Goal: Task Accomplishment & Management: Use online tool/utility

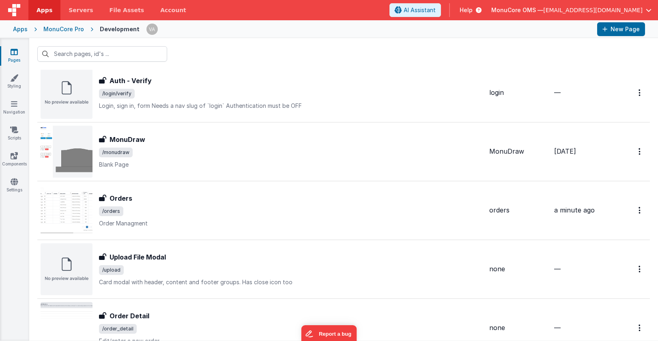
scroll to position [608, 0]
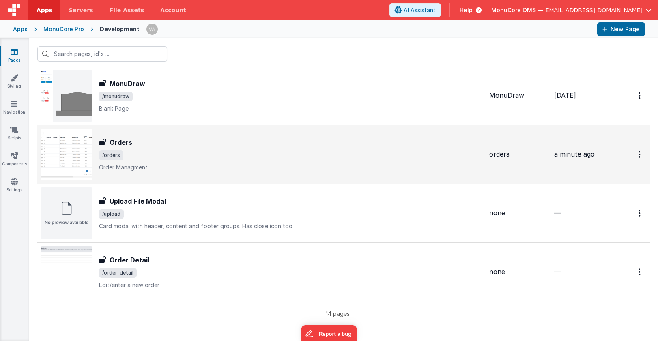
click at [257, 145] on div "Orders" at bounding box center [291, 143] width 384 height 10
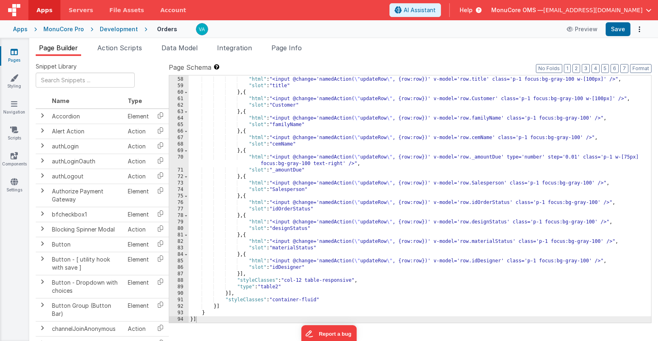
scroll to position [389, 0]
click at [304, 288] on div "} , { "html" : "<input @change='namedAction( \" updateRow \" , {row:row})' v-mo…" at bounding box center [420, 200] width 462 height 260
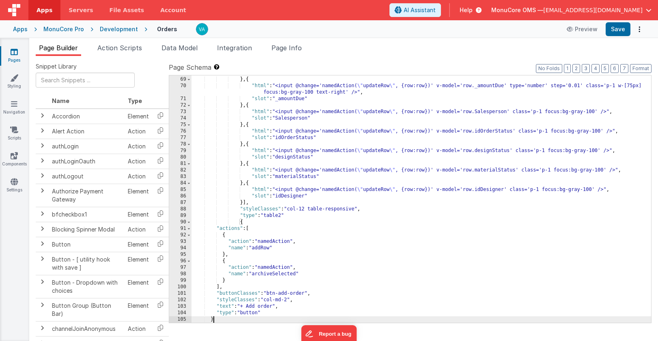
scroll to position [460, 0]
click at [301, 217] on div ""slot" : "cemName" } , { "html" : "<input @change='namedAction( \" updateRow \"…" at bounding box center [421, 200] width 460 height 260
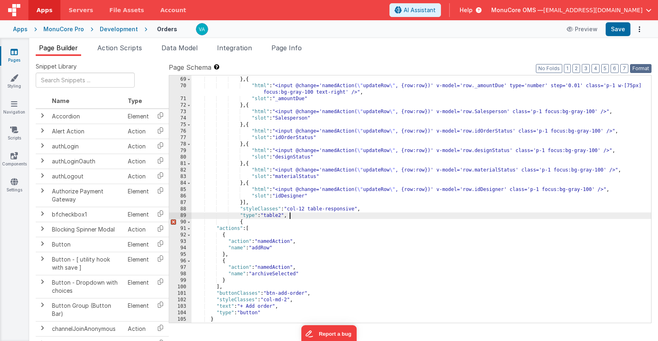
click at [638, 67] on button "Format" at bounding box center [640, 68] width 21 height 9
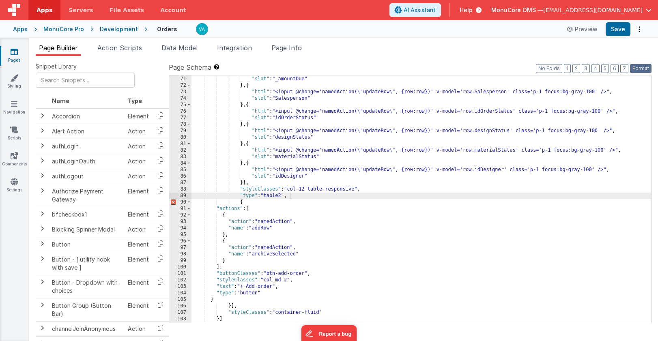
scroll to position [492, 0]
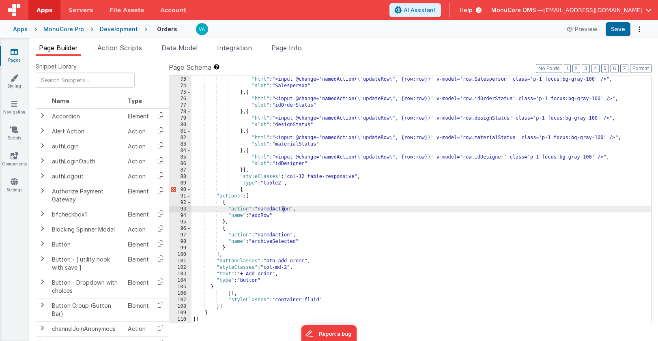
click at [285, 208] on div "} , { "html" : "<input @change='namedAction( \" updateRow \" , {row:row})' v-mo…" at bounding box center [421, 200] width 460 height 260
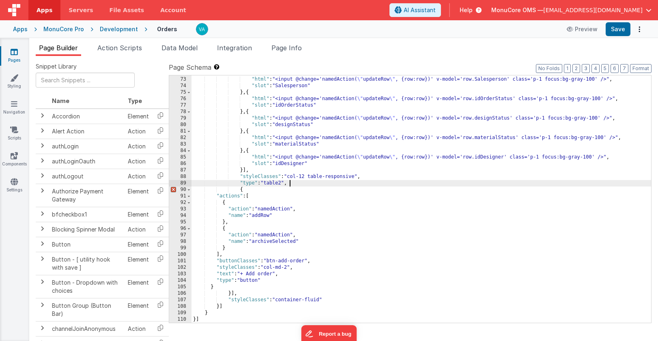
click at [297, 184] on div "} , { "html" : "<input @change='namedAction( \" updateRow \" , {row:row})' v-mo…" at bounding box center [421, 200] width 460 height 260
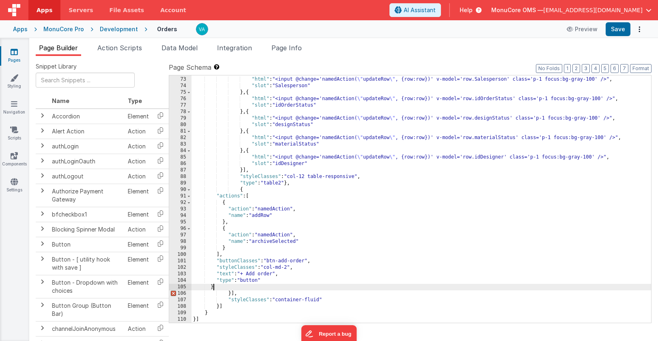
click at [228, 288] on div "} , { "html" : "<input @change='namedAction( \" updateRow \" , {row:row})' v-mo…" at bounding box center [421, 200] width 460 height 260
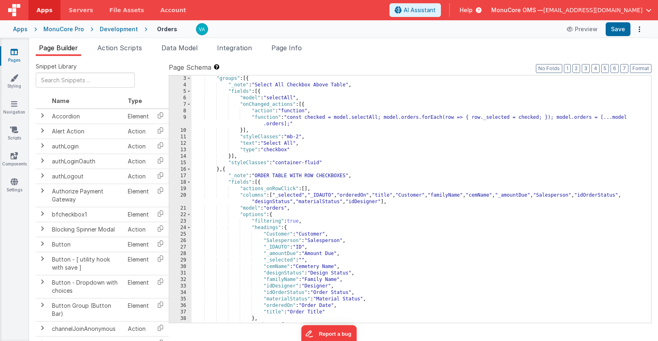
scroll to position [0, 0]
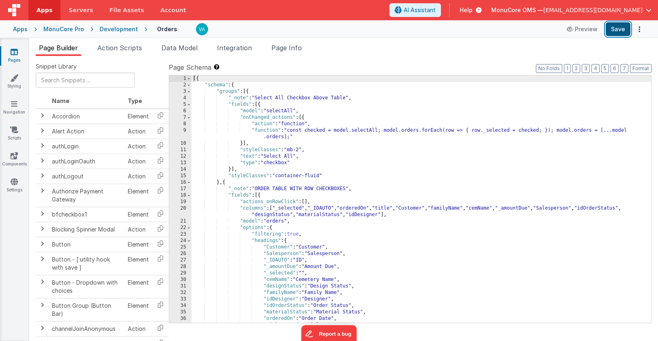
click at [617, 27] on button "Save" at bounding box center [618, 29] width 25 height 14
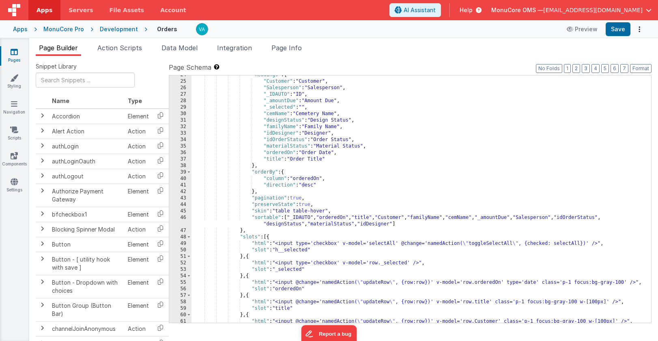
scroll to position [176, 0]
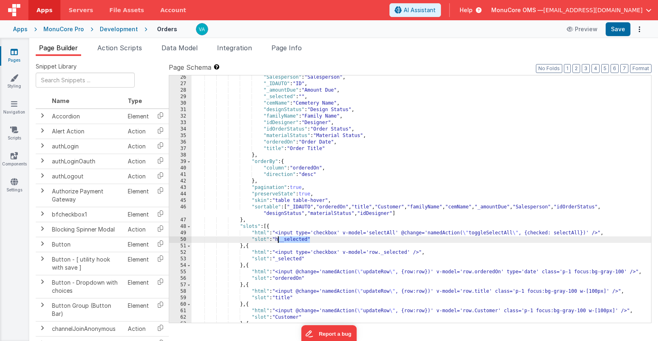
drag, startPoint x: 309, startPoint y: 241, endPoint x: 279, endPoint y: 241, distance: 30.8
click at [279, 241] on div ""Salesperson" : "Salesperson" , "_IDAUTO" : "ID" , "_amountDue" : "Amount Due" …" at bounding box center [421, 204] width 460 height 260
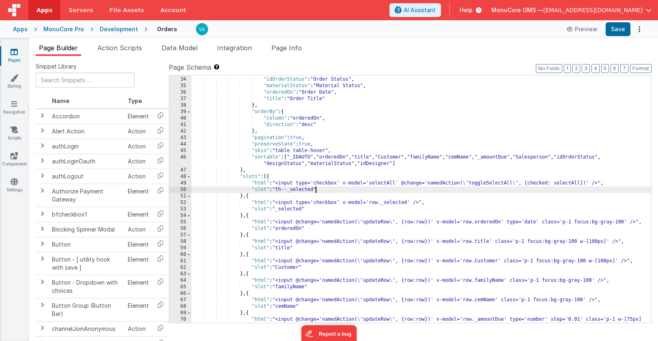
scroll to position [230, 0]
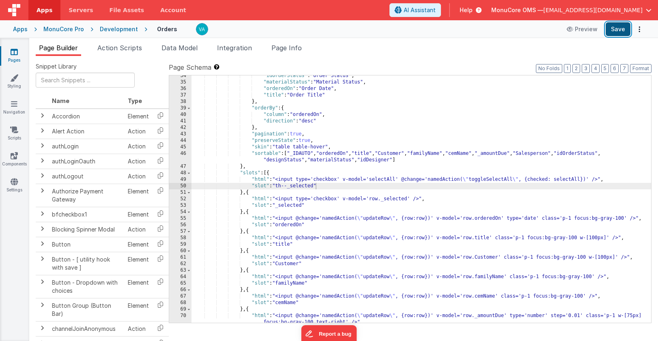
click at [622, 30] on button "Save" at bounding box center [618, 29] width 25 height 14
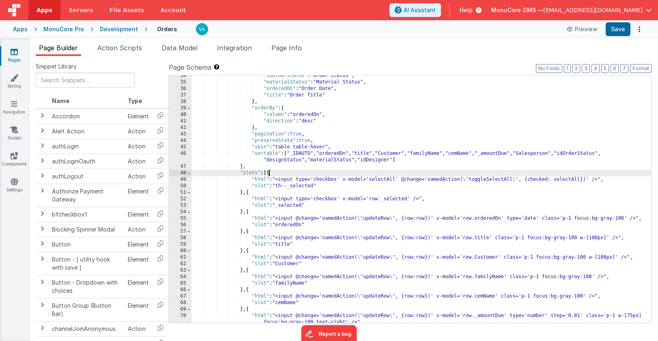
click at [269, 174] on div ""idOrderStatus" : "Order Status" , "materialStatus" : "Material Status" , "orde…" at bounding box center [421, 203] width 460 height 260
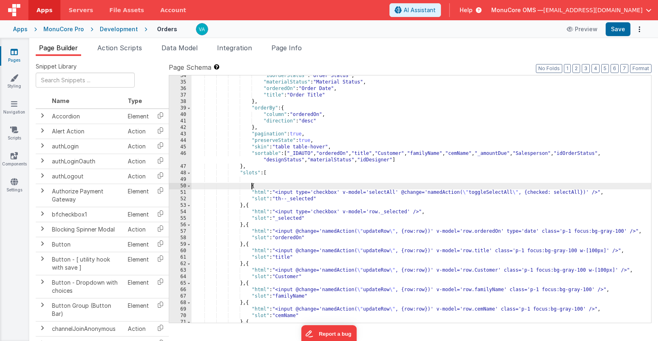
click at [267, 179] on div ""idOrderStatus" : "Order Status" , "materialStatus" : "Material Status" , "orde…" at bounding box center [421, 206] width 460 height 267
paste textarea
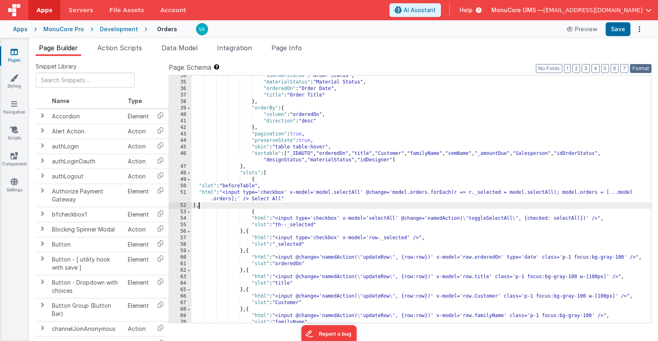
click at [640, 69] on button "Format" at bounding box center [640, 68] width 21 height 9
click at [621, 31] on button "Save" at bounding box center [618, 29] width 25 height 14
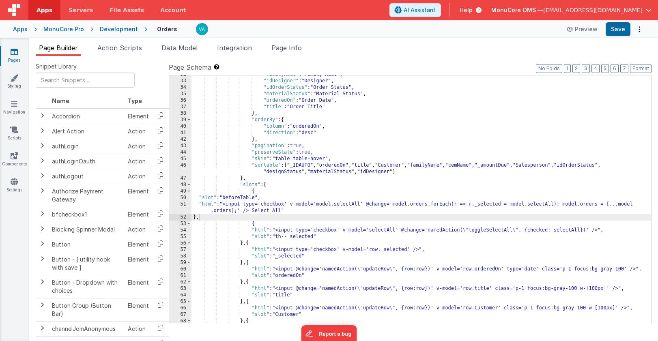
scroll to position [218, 0]
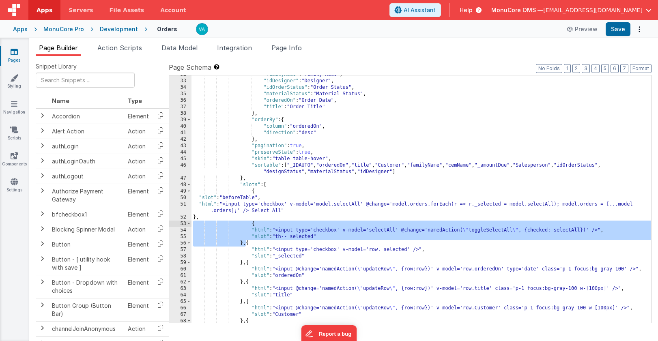
drag, startPoint x: 245, startPoint y: 245, endPoint x: 174, endPoint y: 227, distance: 72.4
click at [174, 227] on div "32 33 34 35 36 37 38 39 40 41 42 43 44 45 46 47 48 49 50 51 52 53 54 55 56 57 5…" at bounding box center [410, 199] width 483 height 248
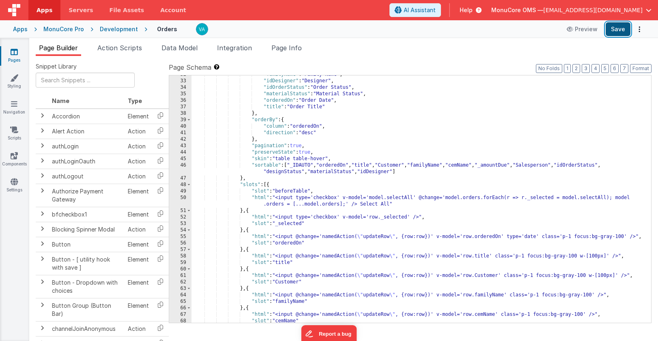
click at [616, 33] on button "Save" at bounding box center [618, 29] width 25 height 14
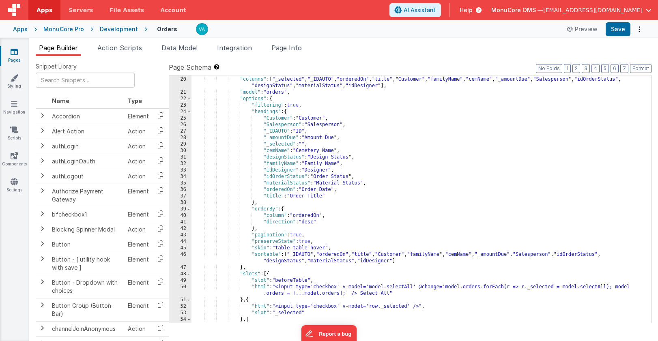
scroll to position [0, 0]
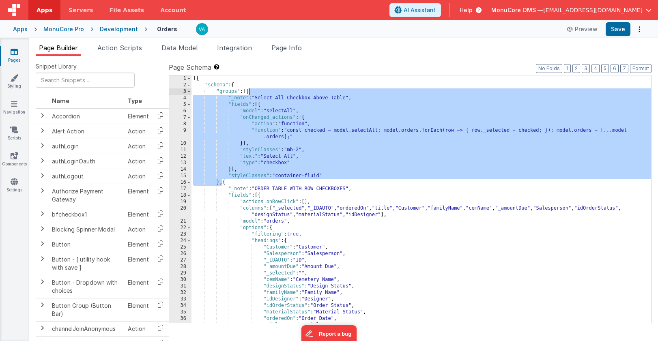
drag, startPoint x: 222, startPoint y: 183, endPoint x: 249, endPoint y: 91, distance: 95.4
click at [249, 91] on div "[{ "schema" : { "groups" : [{ "_note" : "Select All Checkbox Above Table" , "fi…" at bounding box center [421, 205] width 460 height 260
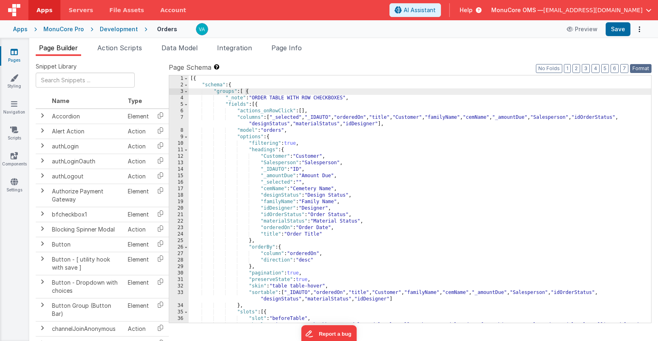
click at [640, 67] on button "Format" at bounding box center [640, 68] width 21 height 9
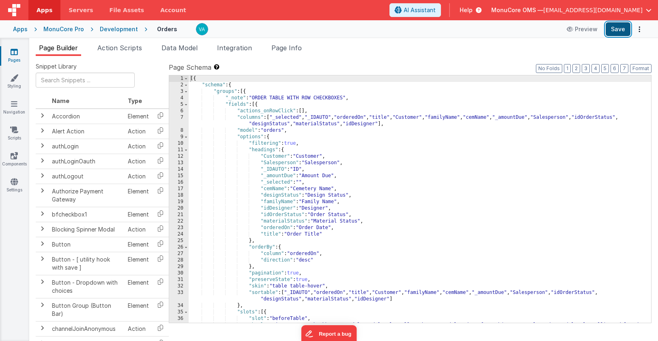
click at [617, 27] on button "Save" at bounding box center [618, 29] width 25 height 14
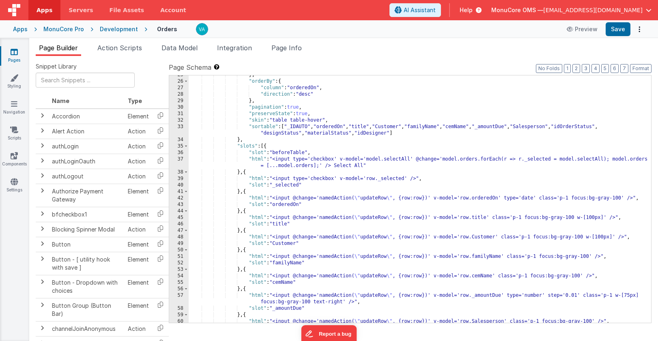
scroll to position [166, 0]
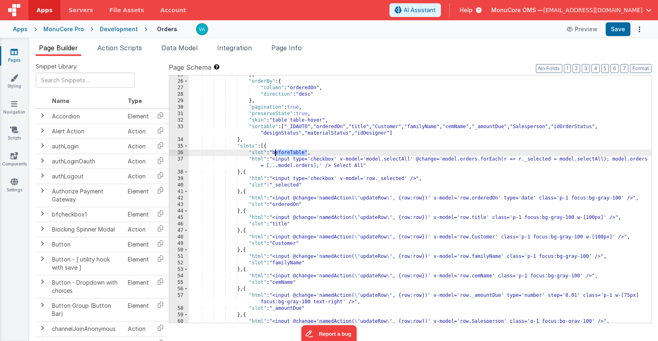
drag, startPoint x: 307, startPoint y: 153, endPoint x: 276, endPoint y: 154, distance: 30.4
click at [276, 154] on div "} , "orderBy" : { "column" : "orderedOn" , "direction" : "desc" } , "pagination…" at bounding box center [420, 202] width 462 height 260
click at [618, 35] on button "Save" at bounding box center [618, 29] width 25 height 14
drag, startPoint x: 306, startPoint y: 154, endPoint x: 274, endPoint y: 154, distance: 31.6
click at [274, 154] on div "} , "orderBy" : { "column" : "orderedOn" , "direction" : "desc" } , "pagination…" at bounding box center [420, 202] width 462 height 260
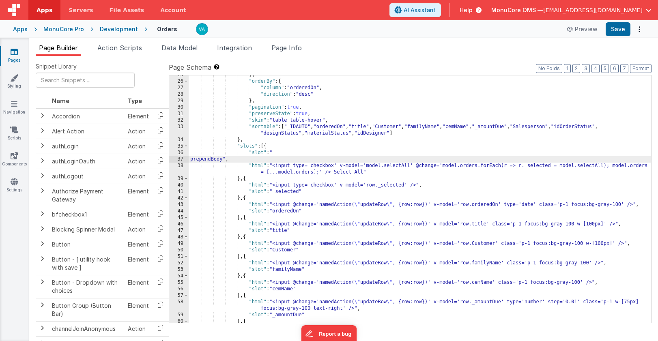
click at [645, 62] on div "Snippet Library Name Type Accordion Element Alert Action Action authLogin Actio…" at bounding box center [343, 205] width 629 height 298
click at [645, 67] on button "Format" at bounding box center [640, 68] width 21 height 9
click at [619, 26] on button "Save" at bounding box center [618, 29] width 25 height 14
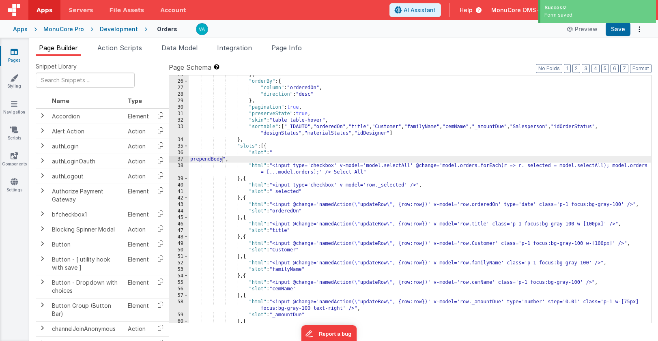
click at [189, 160] on div "} , "orderBy" : { "column" : "orderedOn" , "direction" : "desc" } , "pagination…" at bounding box center [420, 202] width 462 height 260
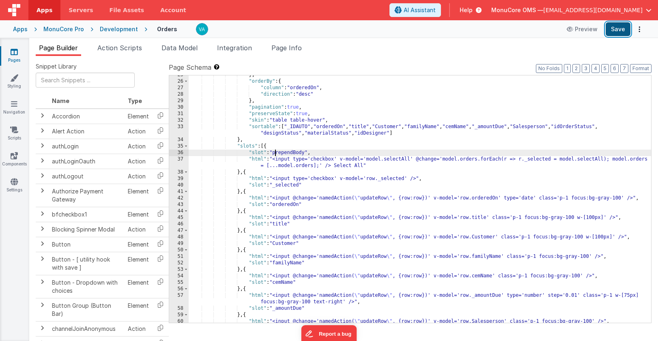
click at [614, 27] on button "Save" at bounding box center [618, 29] width 25 height 14
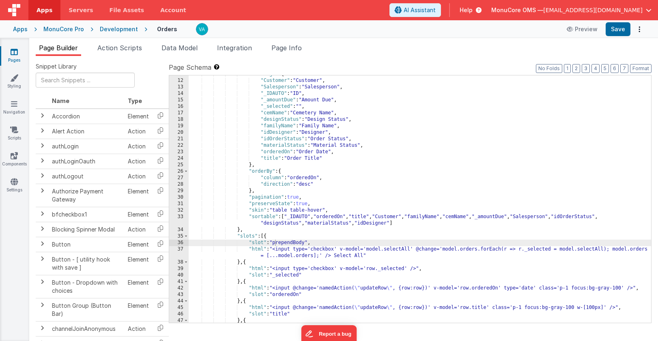
scroll to position [0, 0]
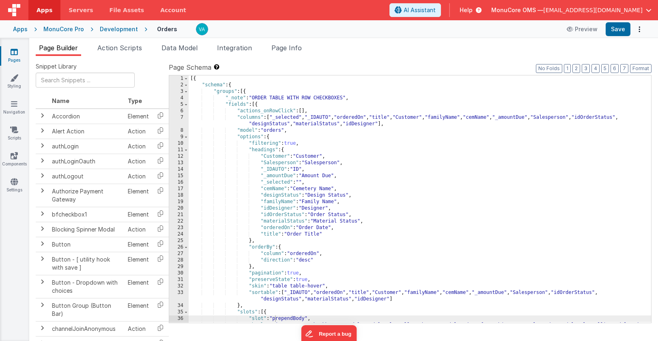
click at [316, 148] on div "[{ "schema" : { "groups" : [{ "_note" : "ORDER TABLE WITH ROW CHECKBOXES" , "fi…" at bounding box center [420, 208] width 462 height 267
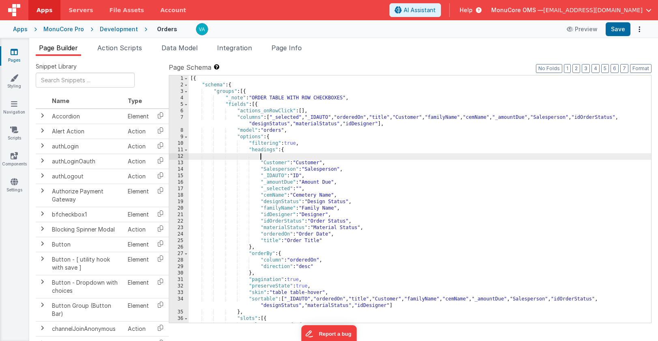
paste textarea
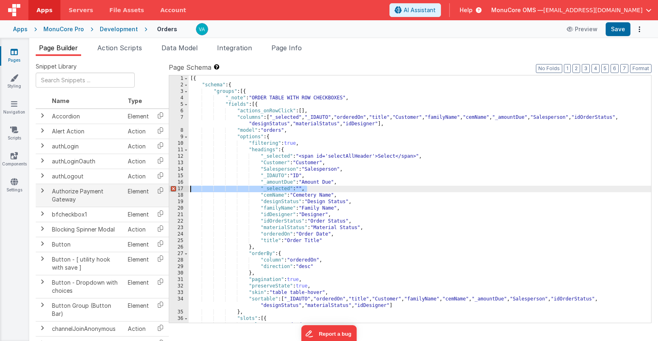
drag, startPoint x: 314, startPoint y: 190, endPoint x: 148, endPoint y: 190, distance: 165.5
click at [148, 190] on div "Snippet Library Name Type Accordion Element Alert Action Action authLogin Actio…" at bounding box center [344, 204] width 616 height 285
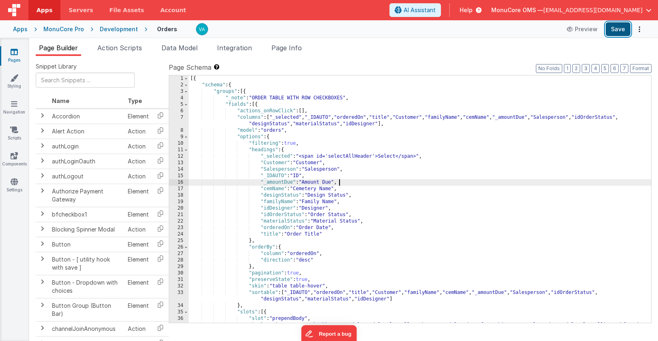
click at [613, 31] on button "Save" at bounding box center [618, 29] width 25 height 14
click at [123, 45] on span "Action Scripts" at bounding box center [119, 48] width 45 height 8
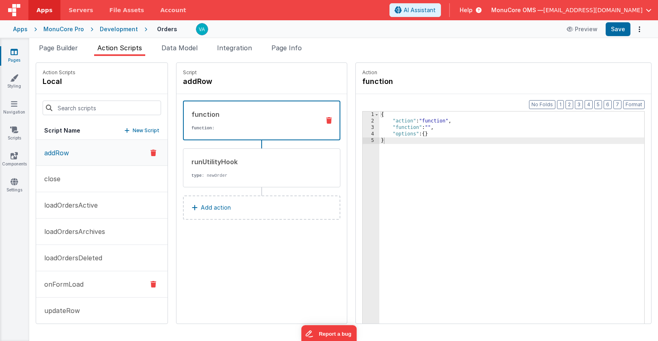
click at [85, 283] on button "onFormLoad" at bounding box center [101, 284] width 131 height 26
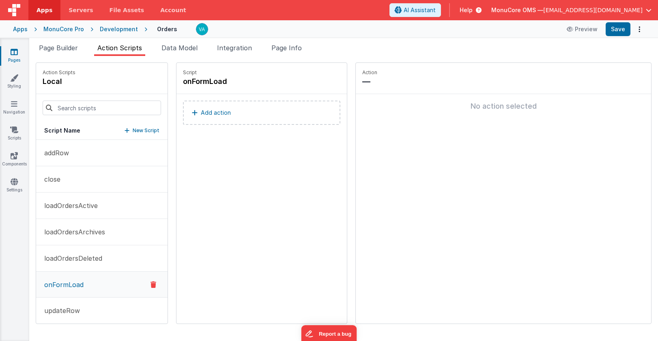
click at [241, 108] on button "Add action" at bounding box center [261, 113] width 157 height 24
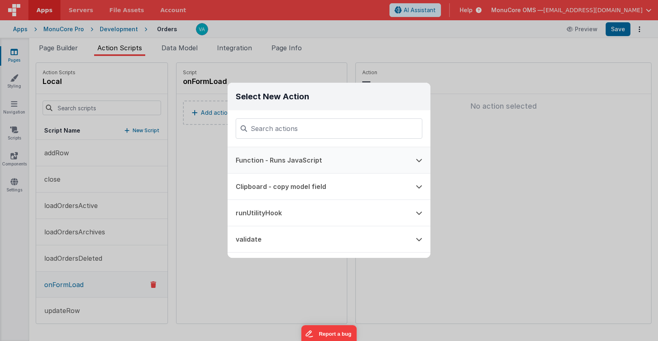
click at [292, 161] on button "Function - Runs JavaScript" at bounding box center [318, 160] width 180 height 26
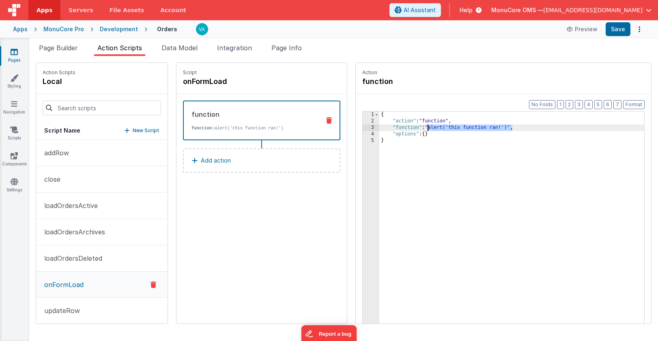
drag, startPoint x: 488, startPoint y: 128, endPoint x: 404, endPoint y: 129, distance: 84.0
click at [404, 129] on div "{ "action" : "function" , "function" : "alert('this function ran!')" , "options…" at bounding box center [523, 237] width 289 height 250
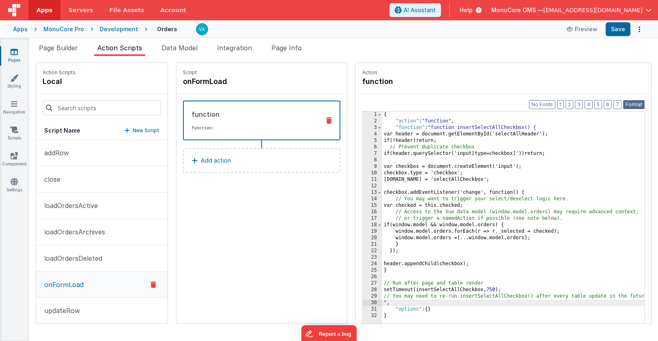
click at [636, 103] on button "Format" at bounding box center [633, 104] width 21 height 9
click at [617, 28] on button "Save" at bounding box center [618, 29] width 25 height 14
click at [456, 170] on div "{ "action" : "function" , "function" : "function insertSelectAllCheckbox() { va…" at bounding box center [525, 237] width 286 height 250
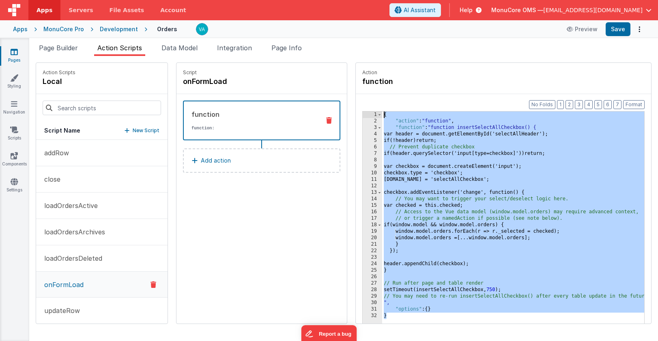
drag, startPoint x: 377, startPoint y: 318, endPoint x: 333, endPoint y: 106, distance: 215.7
click at [356, 106] on div "Format 7 6 5 4 3 2 1 No Folds 1 2 3 4 5 6 7 8 9 10 11 12 13 14 15 16 17 18 19 2…" at bounding box center [503, 224] width 295 height 261
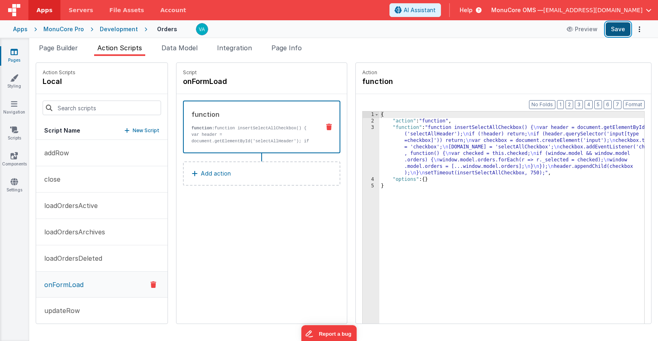
click at [615, 28] on button "Save" at bounding box center [618, 29] width 25 height 14
click at [407, 129] on div "{ "action" : "function" , "function" : "function insertSelectAllCheckbox() { \n…" at bounding box center [523, 237] width 289 height 250
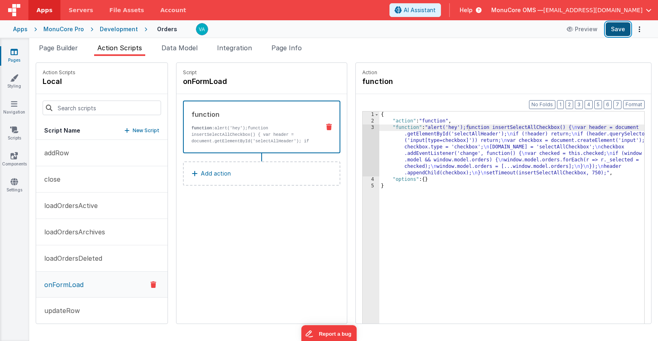
click at [616, 28] on button "Save" at bounding box center [618, 29] width 25 height 14
drag, startPoint x: 472, startPoint y: 135, endPoint x: 432, endPoint y: 135, distance: 39.8
click at [432, 135] on div "{ "action" : "function" , "function" : "alert('hey');function insertSelectAllCh…" at bounding box center [523, 237] width 289 height 250
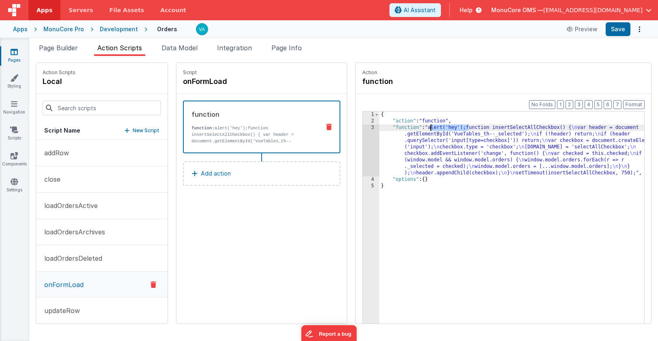
drag, startPoint x: 444, startPoint y: 128, endPoint x: 404, endPoint y: 128, distance: 39.8
click at [404, 128] on div "{ "action" : "function" , "function" : "alert('hey');function insertSelectAllCh…" at bounding box center [523, 237] width 289 height 250
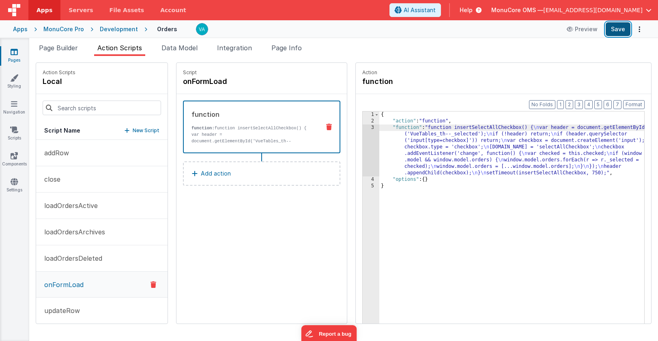
click at [622, 29] on button "Save" at bounding box center [618, 29] width 25 height 14
click at [61, 49] on span "Page Builder" at bounding box center [58, 48] width 39 height 8
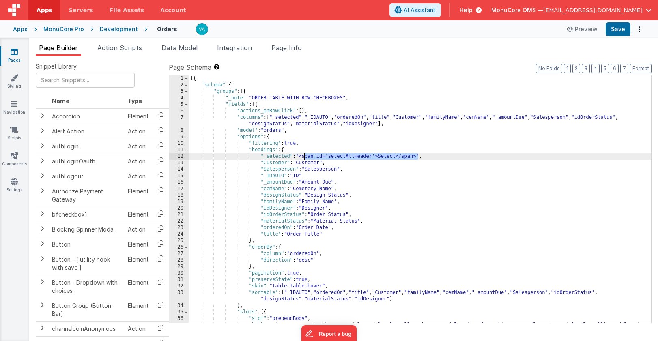
drag, startPoint x: 418, startPoint y: 157, endPoint x: 305, endPoint y: 156, distance: 113.2
click at [305, 156] on div "[{ "schema" : { "groups" : [{ "_note" : "ORDER TABLE WITH ROW CHECKBOXES" , "fi…" at bounding box center [420, 208] width 462 height 267
click at [613, 26] on button "Save" at bounding box center [618, 29] width 25 height 14
click at [127, 49] on span "Action Scripts" at bounding box center [119, 48] width 45 height 8
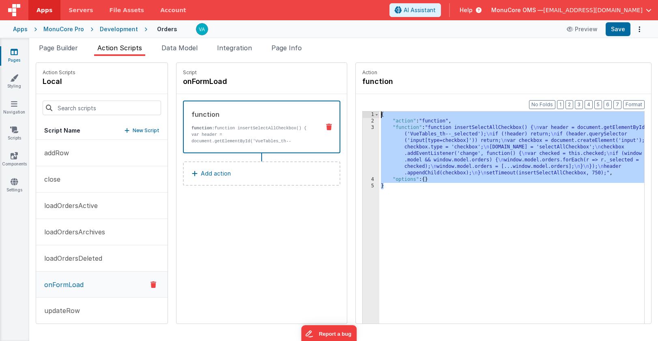
drag, startPoint x: 389, startPoint y: 197, endPoint x: 329, endPoint y: 103, distance: 111.3
click at [347, 103] on div "Action function Format 7 6 5 4 3 2 1 No Folds 1 2 3 4 5 { "action" : "function"…" at bounding box center [499, 193] width 304 height 262
click at [64, 47] on span "Page Builder" at bounding box center [58, 48] width 39 height 8
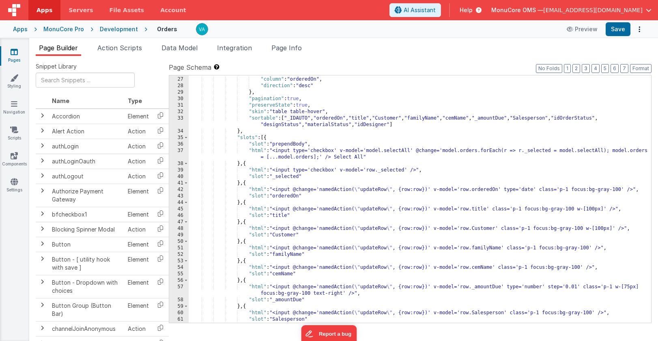
scroll to position [165, 0]
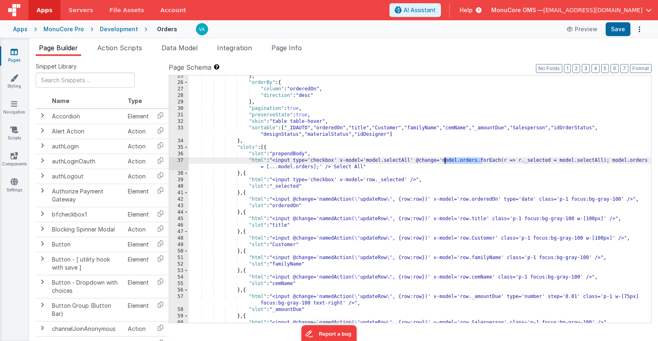
drag, startPoint x: 481, startPoint y: 161, endPoint x: 443, endPoint y: 162, distance: 37.7
click at [443, 162] on div "} , "orderBy" : { "column" : "orderedOn" , "direction" : "desc" } , "pagination…" at bounding box center [420, 203] width 462 height 260
click at [114, 51] on span "Action Scripts" at bounding box center [119, 48] width 45 height 8
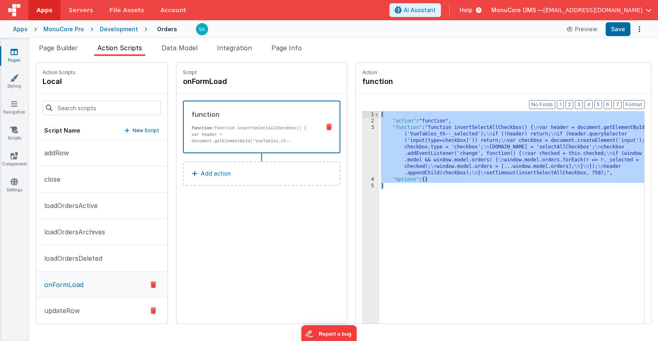
click at [80, 306] on button "updateRow" at bounding box center [101, 311] width 131 height 26
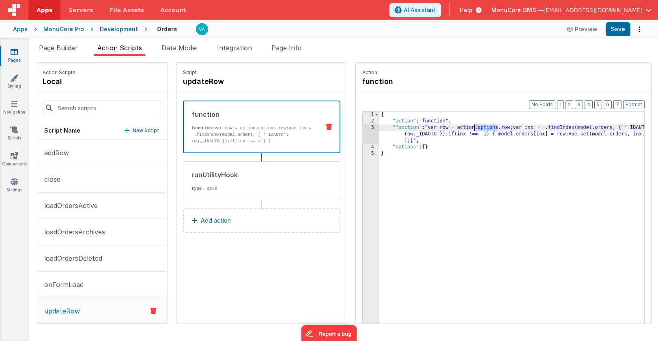
drag, startPoint x: 475, startPoint y: 128, endPoint x: 451, endPoint y: 128, distance: 23.9
click at [451, 128] on div "{ "action" : "function" , "function" : "var row = action.options.row;var inx = …" at bounding box center [523, 237] width 289 height 250
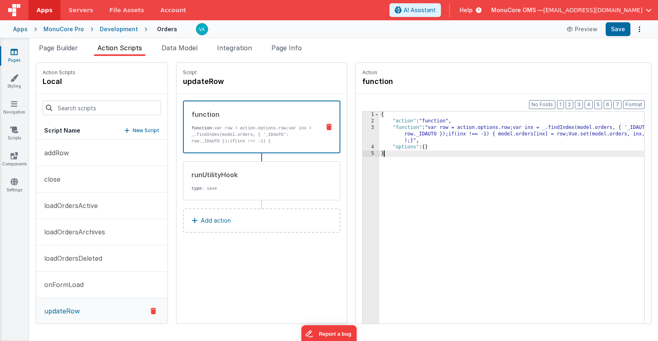
click at [473, 160] on div "{ "action" : "function" , "function" : "var row = action.options.row;var inx = …" at bounding box center [523, 237] width 289 height 250
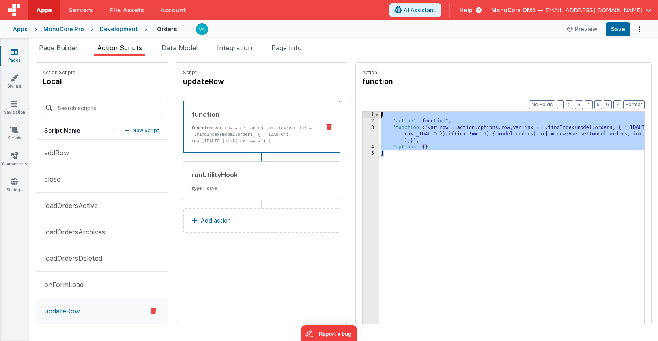
drag, startPoint x: 415, startPoint y: 160, endPoint x: 347, endPoint y: 105, distance: 86.9
click at [356, 105] on div "Format 7 6 5 4 3 2 1 No Folds 1 2 3 4 5 { "action" : "function" , "function" : …" at bounding box center [503, 224] width 295 height 261
click at [82, 280] on p "onFormLoad" at bounding box center [61, 285] width 44 height 10
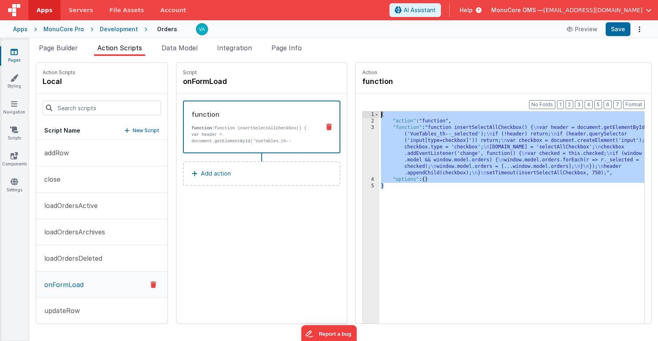
drag, startPoint x: 438, startPoint y: 204, endPoint x: 321, endPoint y: 107, distance: 151.3
click at [321, 107] on div "Action Scripts local Script Name New Script addRow close loadOrdersActive loadO…" at bounding box center [344, 193] width 616 height 262
click at [409, 218] on div "{ "action" : "function" , "function" : "function insertSelectAllCheckbox() { \n…" at bounding box center [523, 237] width 289 height 250
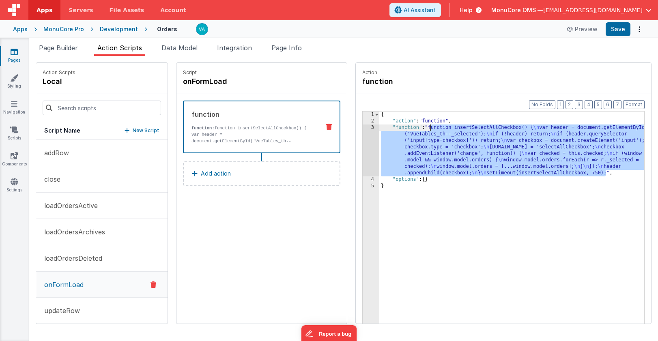
drag, startPoint x: 580, startPoint y: 174, endPoint x: 406, endPoint y: 127, distance: 180.7
click at [406, 127] on div "{ "action" : "function" , "function" : "function insertSelectAllCheckbox() { \n…" at bounding box center [523, 237] width 289 height 250
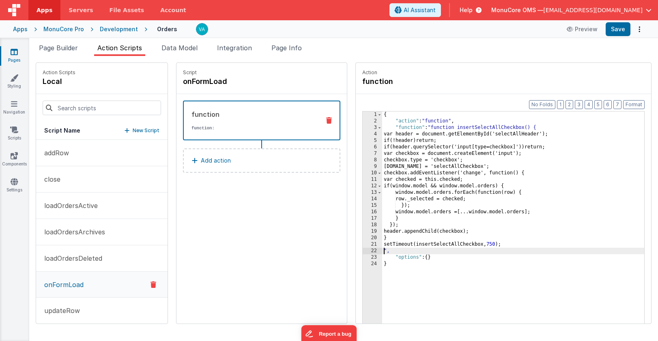
click at [382, 136] on div "{ "action" : "function" , "function" : "function insertSelectAllCheckbox() { va…" at bounding box center [525, 237] width 286 height 250
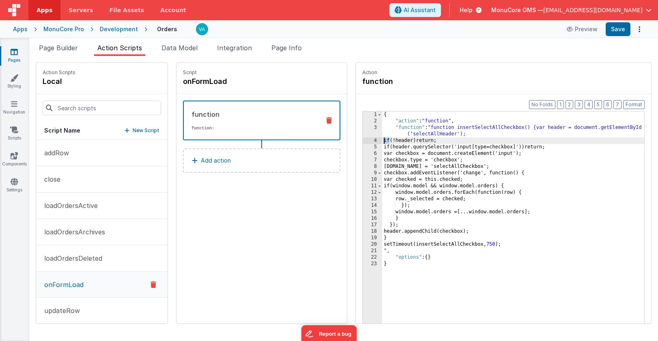
drag, startPoint x: 366, startPoint y: 142, endPoint x: 352, endPoint y: 142, distance: 13.8
click at [362, 142] on div "1 2 3 4 5 6 7 8 9 10 11 12 13 14 15 16 17 18 19 20 21 22 23 { "action" : "funct…" at bounding box center [503, 230] width 282 height 238
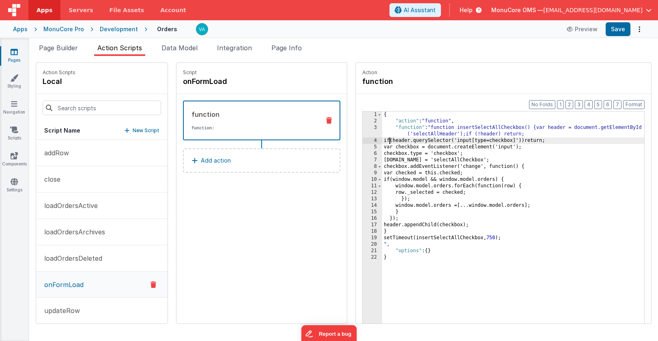
click at [382, 142] on div "{ "action" : "function" , "function" : "function insertSelectAllCheckbox() {var…" at bounding box center [525, 237] width 286 height 250
click at [382, 148] on div "{ "action" : "function" , "function" : "function insertSelectAllCheckbox() {var…" at bounding box center [525, 237] width 286 height 250
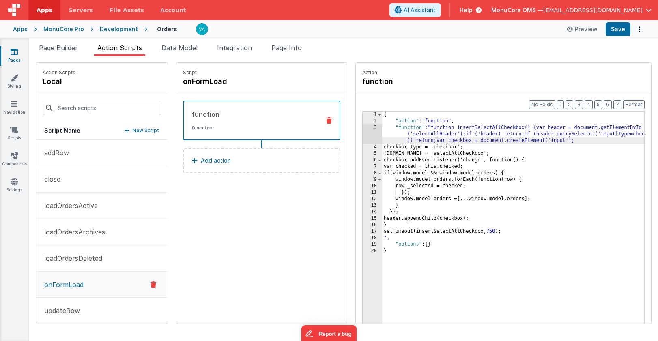
click at [382, 148] on div "{ "action" : "function" , "function" : "function insertSelectAllCheckbox() {var…" at bounding box center [525, 237] width 286 height 250
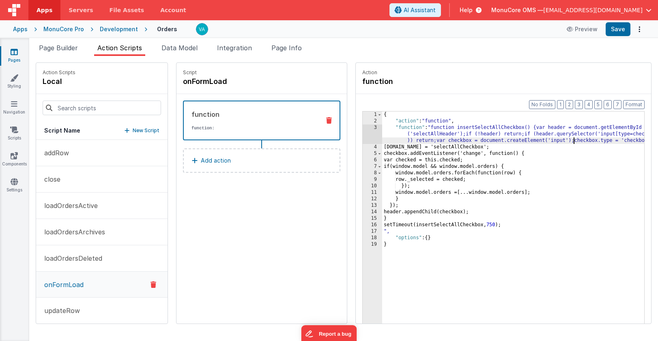
click at [382, 148] on div "{ "action" : "function" , "function" : "function insertSelectAllCheckbox() {var…" at bounding box center [525, 237] width 286 height 250
click at [382, 155] on div "{ "action" : "function" , "function" : "function insertSelectAllCheckbox() {var…" at bounding box center [525, 237] width 286 height 250
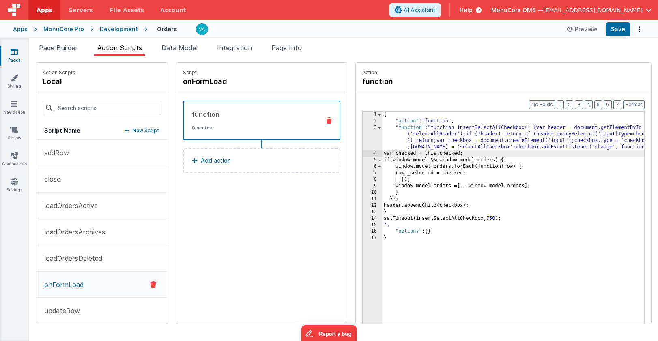
click at [382, 155] on div "{ "action" : "function" , "function" : "function insertSelectAllCheckbox() {var…" at bounding box center [525, 237] width 286 height 250
click at [382, 160] on div "{ "action" : "function" , "function" : "function insertSelectAllCheckbox() {var…" at bounding box center [525, 237] width 286 height 250
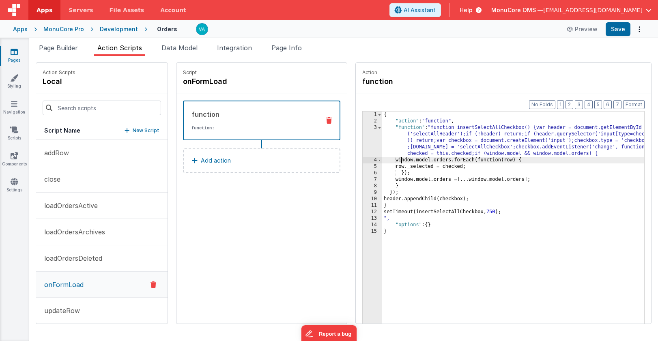
click at [382, 160] on div "{ "action" : "function" , "function" : "function insertSelectAllCheckbox() {var…" at bounding box center [525, 237] width 286 height 250
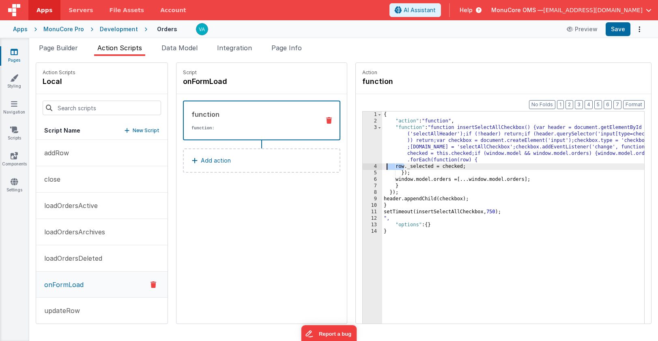
drag, startPoint x: 382, startPoint y: 168, endPoint x: 362, endPoint y: 168, distance: 19.9
click at [382, 168] on div "{ "action" : "function" , "function" : "function insertSelectAllCheckbox() {var…" at bounding box center [525, 237] width 286 height 250
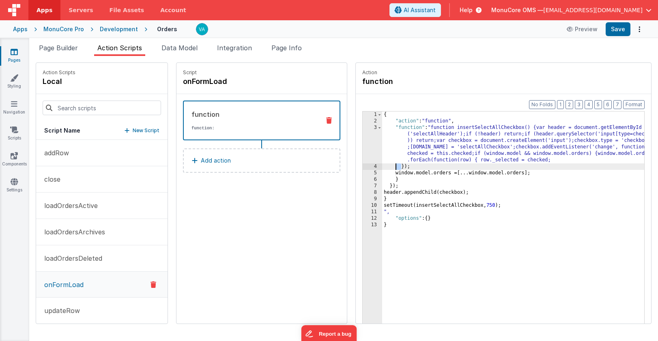
drag, startPoint x: 377, startPoint y: 167, endPoint x: 354, endPoint y: 167, distance: 22.7
click at [362, 167] on div "1 2 3 4 5 6 7 8 9 10 11 12 13 { "action" : "function" , "function" : "function …" at bounding box center [503, 230] width 282 height 238
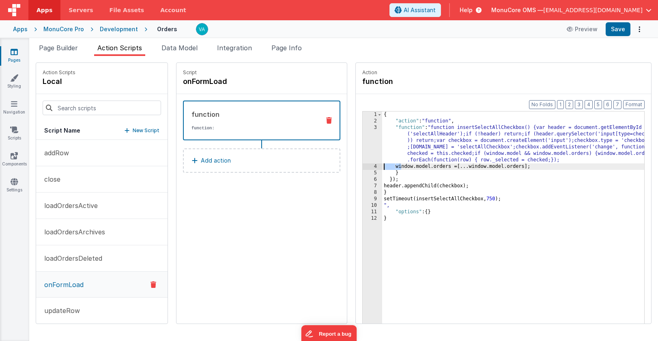
drag, startPoint x: 376, startPoint y: 168, endPoint x: 351, endPoint y: 168, distance: 25.1
click at [362, 168] on div "1 2 3 4 5 6 7 8 9 10 11 12 { "action" : "function" , "function" : "function ins…" at bounding box center [503, 230] width 282 height 238
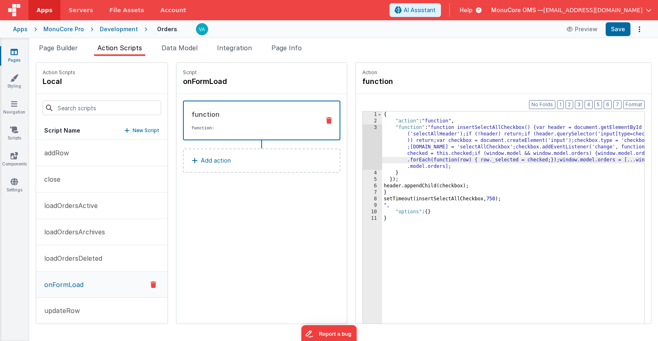
click at [382, 174] on div "{ "action" : "function" , "function" : "function insertSelectAllCheckbox() {var…" at bounding box center [525, 237] width 286 height 250
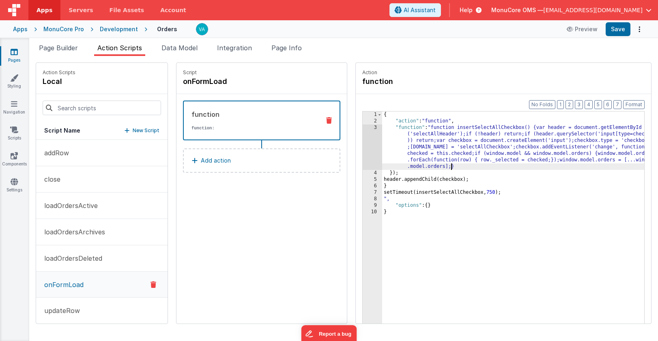
click at [382, 173] on div "{ "action" : "function" , "function" : "function insertSelectAllCheckbox() {var…" at bounding box center [525, 237] width 286 height 250
click at [382, 174] on div "{ "action" : "function" , "function" : "function insertSelectAllCheckbox() {var…" at bounding box center [525, 237] width 286 height 250
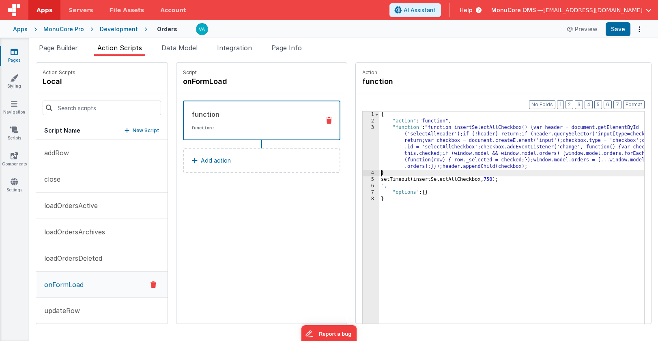
click at [379, 175] on div "{ "action" : "function" , "function" : "function insertSelectAllCheckbox() {var…" at bounding box center [523, 237] width 289 height 250
click at [379, 176] on div "{ "action" : "function" , "function" : "function insertSelectAllCheckbox() {var…" at bounding box center [523, 237] width 289 height 250
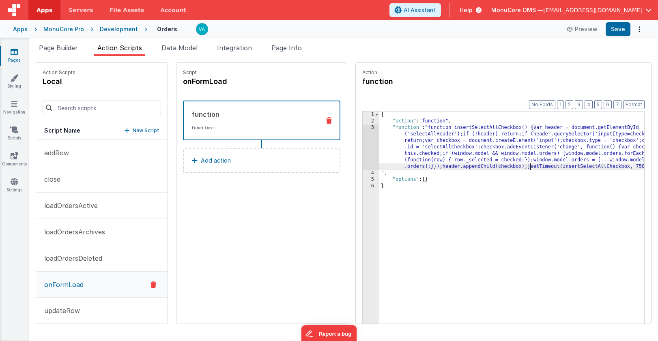
click at [379, 173] on div "{ "action" : "function" , "function" : "function insertSelectAllCheckbox() {var…" at bounding box center [523, 237] width 289 height 250
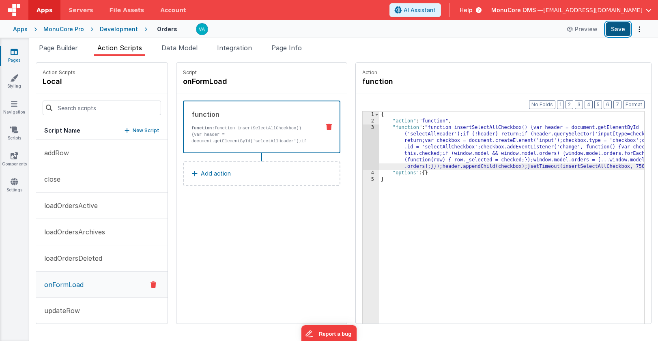
click at [616, 31] on button "Save" at bounding box center [618, 29] width 25 height 14
click at [453, 189] on div "{ "action" : "function" , "function" : "function insertSelectAllCheckbox() {var…" at bounding box center [523, 237] width 289 height 250
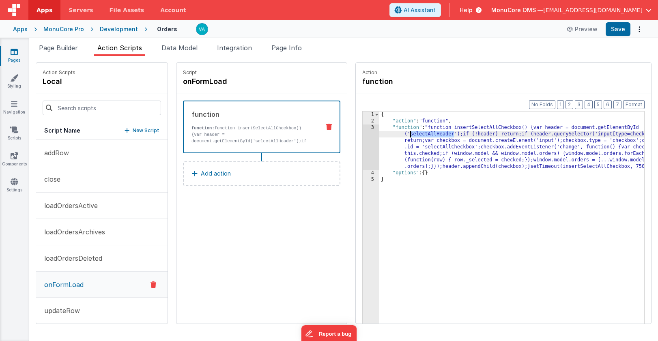
drag, startPoint x: 429, startPoint y: 135, endPoint x: 386, endPoint y: 134, distance: 42.6
click at [386, 135] on div "{ "action" : "function" , "function" : "function insertSelectAllCheckbox() {var…" at bounding box center [523, 237] width 289 height 250
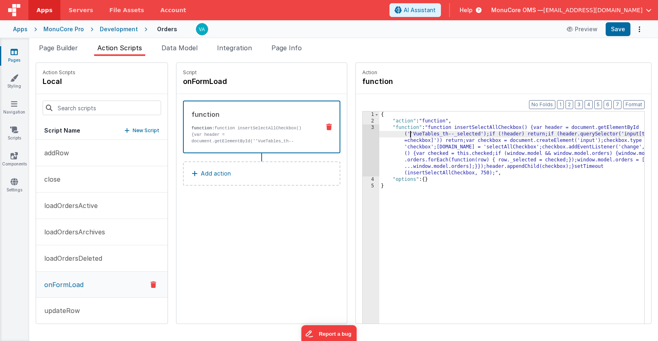
click at [387, 134] on div "{ "action" : "function" , "function" : "function insertSelectAllCheckbox() {var…" at bounding box center [523, 237] width 289 height 250
click at [388, 134] on div "{ "action" : "function" , "function" : "function insertSelectAllCheckbox() {var…" at bounding box center [523, 237] width 289 height 250
click at [616, 34] on button "Save" at bounding box center [618, 29] width 25 height 14
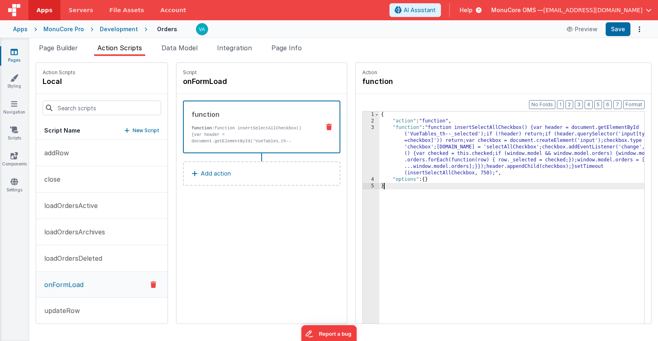
click at [444, 187] on div "{ "action" : "function" , "function" : "function insertSelectAllCheckbox() {var…" at bounding box center [523, 237] width 289 height 250
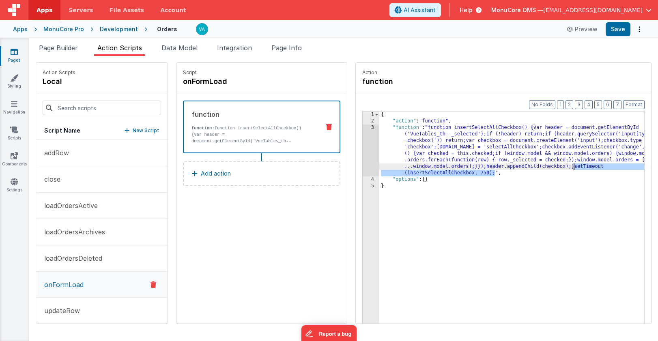
drag, startPoint x: 470, startPoint y: 173, endPoint x: 551, endPoint y: 168, distance: 81.3
click at [551, 168] on div "{ "action" : "function" , "function" : "function insertSelectAllCheckbox() {var…" at bounding box center [523, 237] width 289 height 250
click at [623, 30] on button "Save" at bounding box center [618, 29] width 25 height 14
click at [464, 174] on div "{ "action" : "function" , "function" : "function insertSelectAllCheckbox() {var…" at bounding box center [523, 237] width 289 height 250
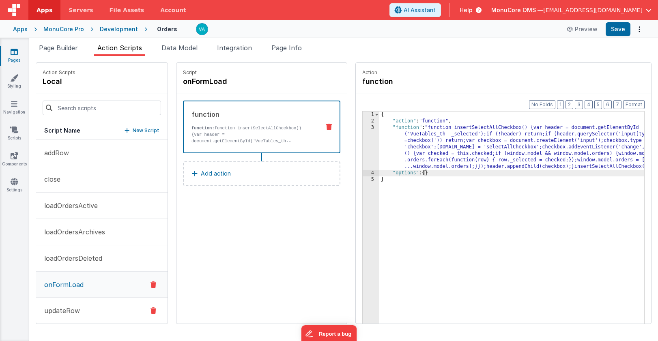
click at [68, 307] on p "updateRow" at bounding box center [59, 311] width 41 height 10
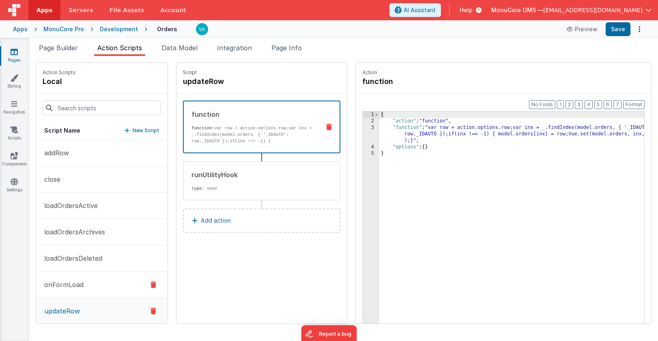
click at [66, 286] on p "onFormLoad" at bounding box center [61, 285] width 44 height 10
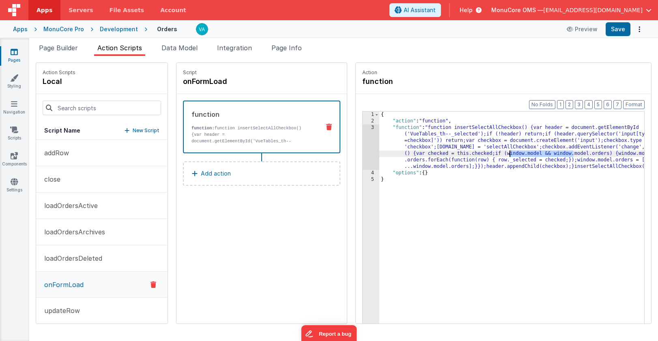
drag, startPoint x: 548, startPoint y: 155, endPoint x: 487, endPoint y: 155, distance: 61.7
click at [487, 155] on div "{ "action" : "function" , "function" : "function insertSelectAllCheckbox() {var…" at bounding box center [523, 237] width 289 height 250
drag, startPoint x: 615, startPoint y: 155, endPoint x: 595, endPoint y: 155, distance: 19.5
click at [595, 155] on div "{ "action" : "function" , "function" : "function insertSelectAllCheckbox() {var…" at bounding box center [523, 237] width 289 height 250
drag, startPoint x: 587, startPoint y: 156, endPoint x: 471, endPoint y: 155, distance: 115.6
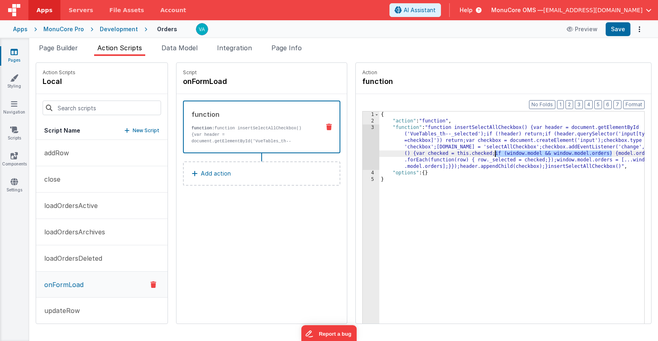
click at [471, 155] on div "{ "action" : "function" , "function" : "function insertSelectAllCheckbox() {var…" at bounding box center [523, 237] width 289 height 250
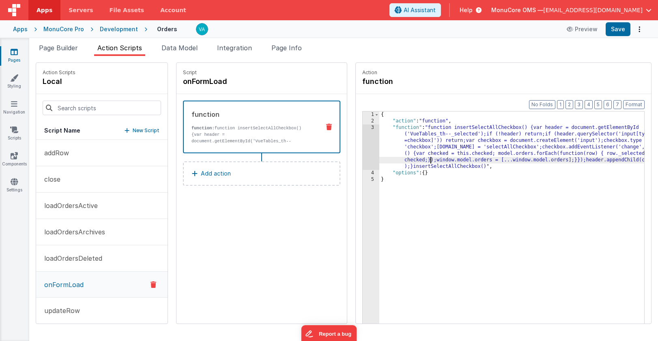
click at [406, 161] on div "{ "action" : "function" , "function" : "function insertSelectAllCheckbox() {var…" at bounding box center [523, 237] width 289 height 250
drag, startPoint x: 429, startPoint y: 161, endPoint x: 414, endPoint y: 161, distance: 15.4
click at [414, 161] on div "{ "action" : "function" , "function" : "function insertSelectAllCheckbox() {var…" at bounding box center [523, 237] width 289 height 250
drag, startPoint x: 486, startPoint y: 162, endPoint x: 471, endPoint y: 162, distance: 15.8
click at [471, 162] on div "{ "action" : "function" , "function" : "function insertSelectAllCheckbox() {var…" at bounding box center [523, 237] width 289 height 250
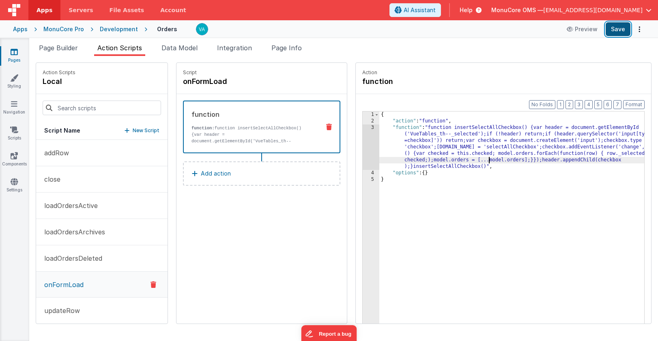
click at [615, 31] on button "Save" at bounding box center [618, 29] width 25 height 14
click at [434, 207] on div "{ "action" : "function" , "function" : "function insertSelectAllCheckbox() {var…" at bounding box center [523, 237] width 289 height 250
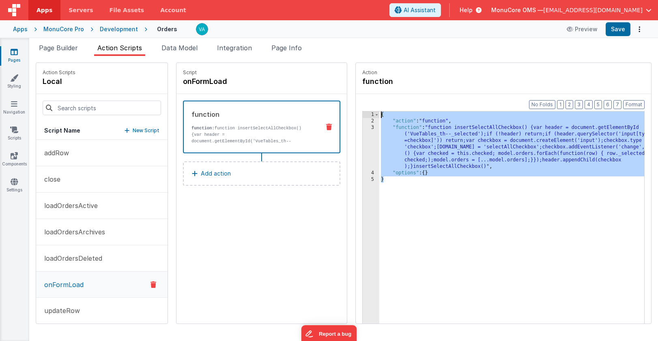
drag, startPoint x: 406, startPoint y: 185, endPoint x: 352, endPoint y: 105, distance: 95.7
click at [356, 105] on div "Format 7 6 5 4 3 2 1 No Folds 1 2 3 4 5 { "action" : "function" , "function" : …" at bounding box center [503, 224] width 295 height 261
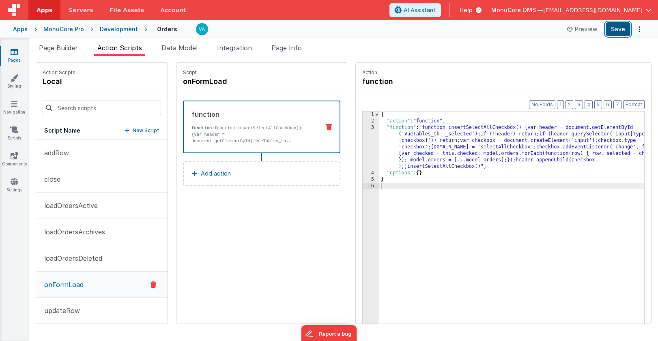
click at [618, 27] on button "Save" at bounding box center [618, 29] width 25 height 14
drag, startPoint x: 53, startPoint y: 49, endPoint x: 60, endPoint y: 49, distance: 7.3
click at [53, 49] on span "Page Builder" at bounding box center [58, 48] width 39 height 8
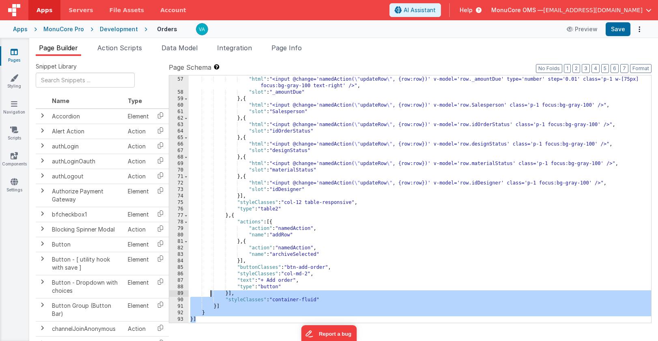
scroll to position [0, 0]
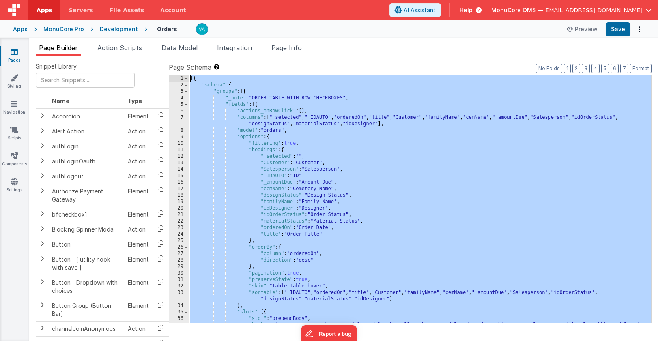
drag, startPoint x: 217, startPoint y: 320, endPoint x: 196, endPoint y: -63, distance: 383.9
click at [196, 0] on html "Apps Servers File Assets Account Some FUTURE Slot AI Assistant Help MonuCore OM…" at bounding box center [329, 170] width 658 height 341
click at [369, 258] on div "[{ "schema" : { "groups" : [{ "_note" : "ORDER TABLE WITH ROW CHECKBOXES" , "fi…" at bounding box center [420, 208] width 462 height 267
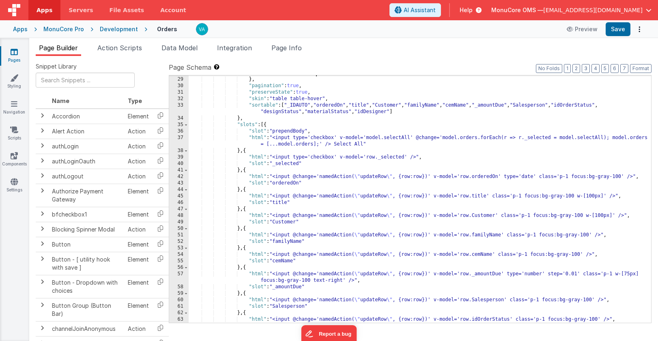
scroll to position [187, 0]
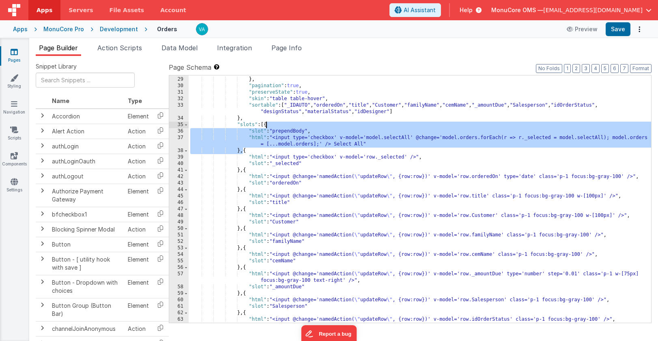
drag, startPoint x: 243, startPoint y: 151, endPoint x: 266, endPoint y: 125, distance: 35.1
click at [266, 125] on div ""direction" : "desc" } , "pagination" : true , "preserveState" : true , "skin" …" at bounding box center [420, 200] width 462 height 260
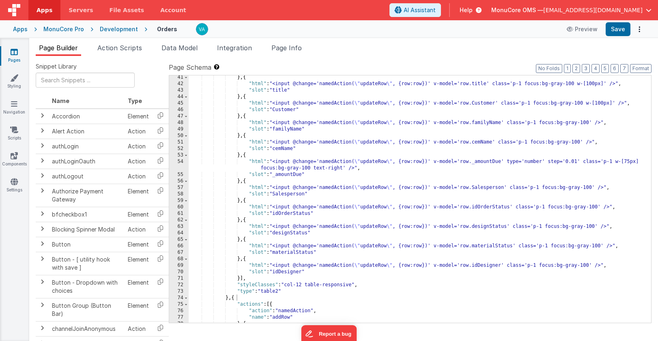
scroll to position [274, 0]
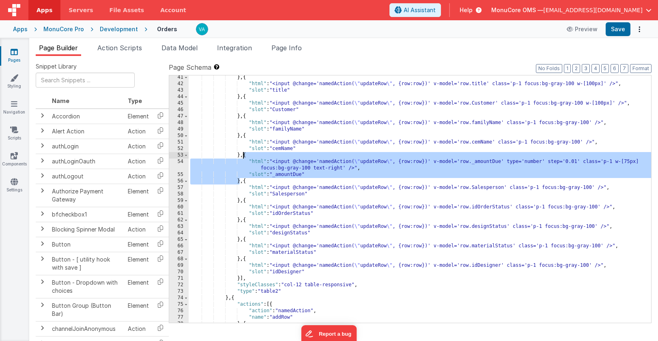
drag, startPoint x: 239, startPoint y: 182, endPoint x: 245, endPoint y: 155, distance: 27.5
click at [245, 155] on div "} , { "html" : "<input @change='namedAction( \" updateRow \" , {row:row})' v-mo…" at bounding box center [420, 204] width 462 height 260
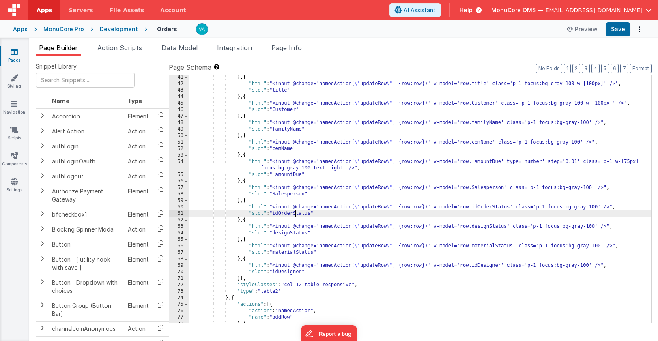
click at [296, 212] on div "} , { "html" : "<input @change='namedAction( \" updateRow \" , {row:row})' v-mo…" at bounding box center [420, 204] width 462 height 260
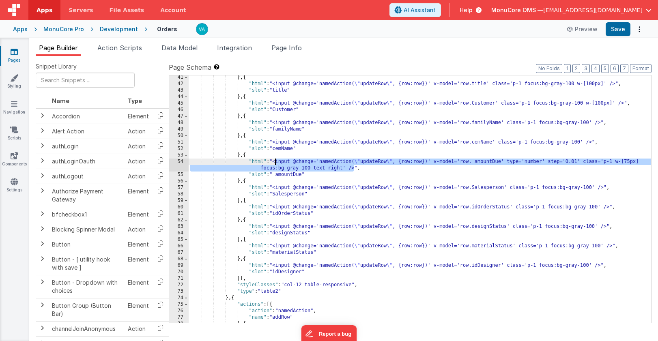
drag, startPoint x: 353, startPoint y: 169, endPoint x: 275, endPoint y: 161, distance: 79.1
click at [275, 161] on div "} , { "html" : "<input @change='namedAction( \" updateRow \" , {row:row})' v-mo…" at bounding box center [420, 204] width 462 height 260
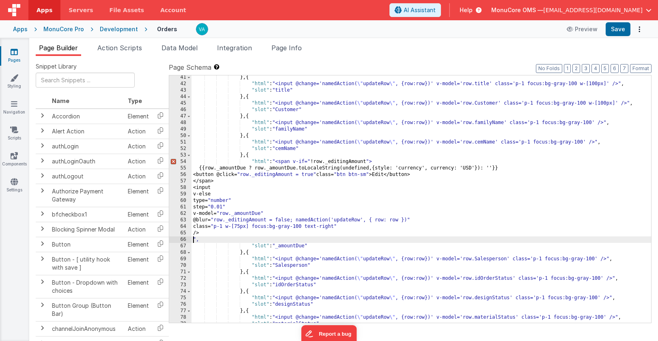
click at [312, 162] on div "} , { "html" : "<input @change='namedAction( \" updateRow \" , {row:row})' v-mo…" at bounding box center [421, 204] width 460 height 260
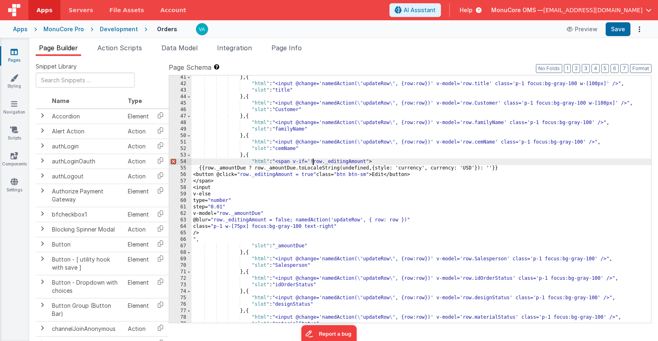
click at [370, 163] on div "} , { "html" : "<input @change='namedAction( \" updateRow \" , {row:row})' v-mo…" at bounding box center [421, 204] width 460 height 260
click at [198, 170] on div "} , { "html" : "<input @change='namedAction( \" updateRow \" , {row:row})' v-mo…" at bounding box center [421, 204] width 460 height 260
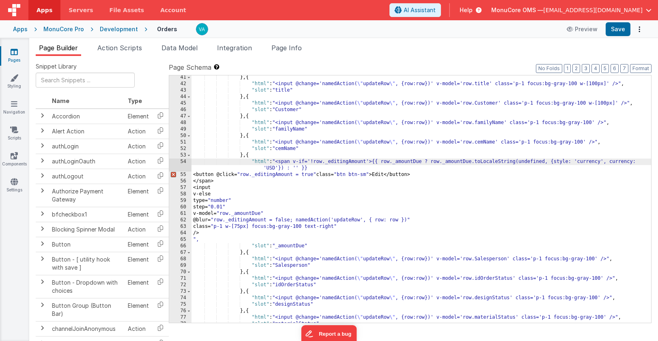
click at [199, 176] on div "} , { "html" : "<input @change='namedAction( \" updateRow \" , {row:row})' v-mo…" at bounding box center [421, 204] width 460 height 260
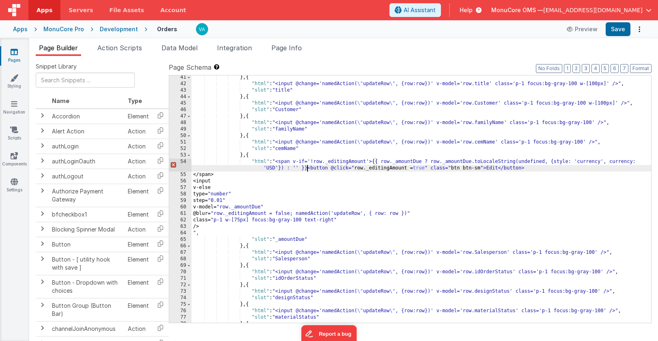
click at [353, 169] on div "} , { "html" : "<input @change='namedAction( \" updateRow \" , {row:row})' v-mo…" at bounding box center [421, 204] width 460 height 260
click at [429, 168] on div "} , { "html" : "<input @change='namedAction( \" updateRow \" , {row:row})' v-mo…" at bounding box center [421, 204] width 460 height 260
click at [484, 170] on div "} , { "html" : "<input @change='namedAction( \" updateRow \" , {row:row})' v-mo…" at bounding box center [421, 204] width 460 height 260
click at [193, 177] on div "} , { "html" : "<input @change='namedAction( \" updateRow \" , {row:row})' v-mo…" at bounding box center [421, 204] width 460 height 260
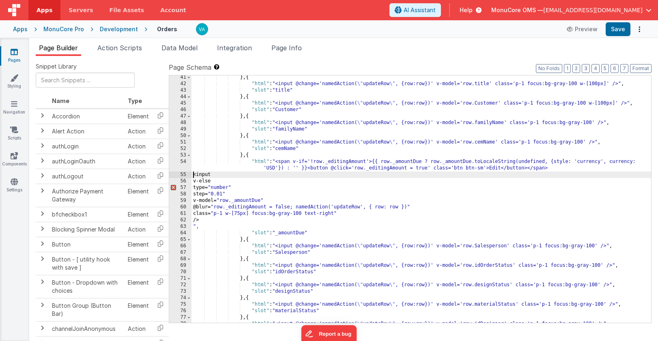
click at [193, 176] on div "} , { "html" : "<input @change='namedAction( \" updateRow \" , {row:row})' v-mo…" at bounding box center [421, 204] width 460 height 260
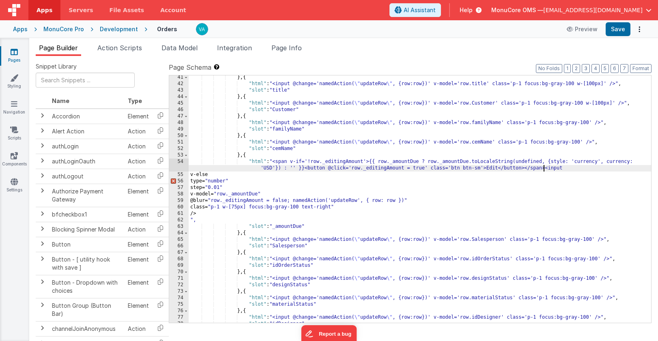
click at [195, 176] on div "} , { "html" : "<input @change='namedAction( \" updateRow \" , {row:row})' v-mo…" at bounding box center [420, 204] width 462 height 260
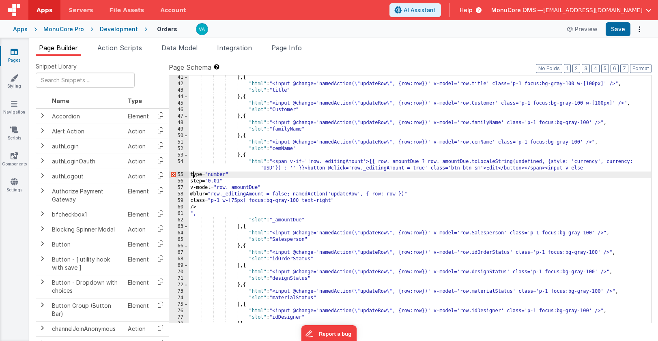
click at [194, 175] on div "} , { "html" : "<input @change='namedAction( \" updateRow \" , {row:row})' v-mo…" at bounding box center [420, 204] width 462 height 260
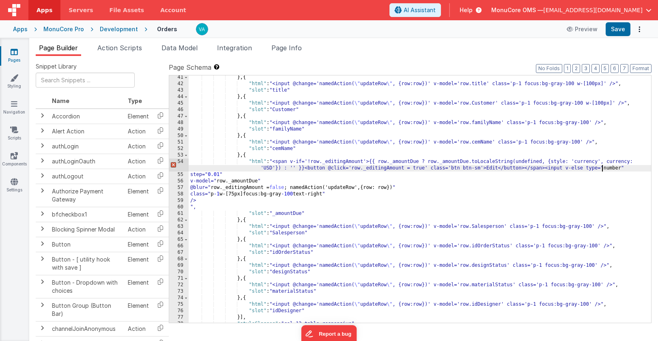
click at [601, 168] on div "} , { "html" : "<input @change='namedAction( \" updateRow \" , {row:row})' v-mo…" at bounding box center [420, 204] width 462 height 260
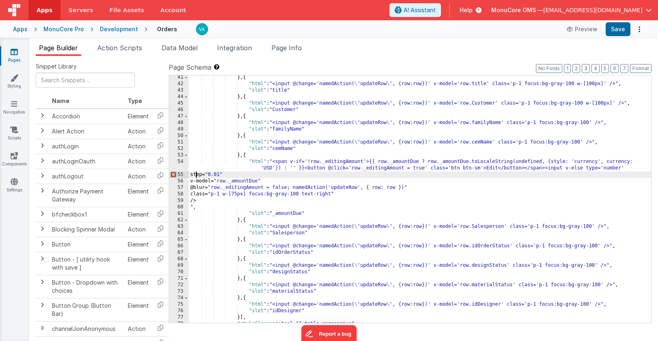
click at [195, 175] on div "} , { "html" : "<input @change='namedAction( \" updateRow \" , {row:row})' v-mo…" at bounding box center [420, 204] width 462 height 260
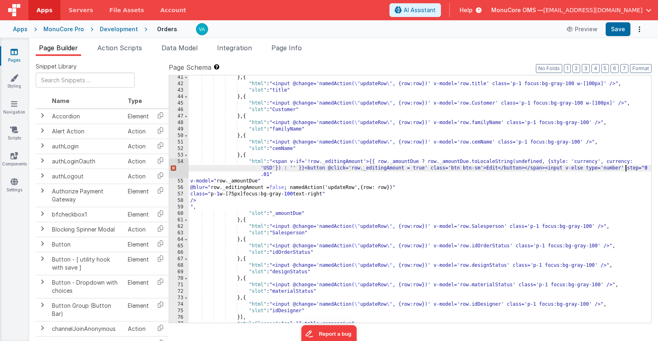
click at [642, 168] on div "} , { "html" : "<input @change='namedAction( \" updateRow \" , {row:row})' v-mo…" at bounding box center [420, 204] width 462 height 260
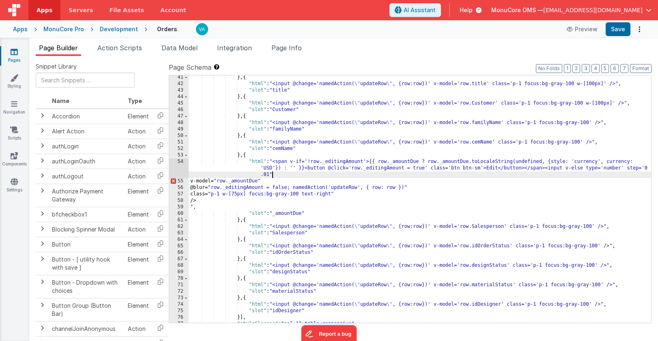
click at [274, 176] on div "} , { "html" : "<input @change='namedAction( \" updateRow \" , {row:row})' v-mo…" at bounding box center [420, 204] width 462 height 260
click at [196, 182] on div "} , { "html" : "<input @change='namedAction( \" updateRow \" , {row:row})' v-mo…" at bounding box center [420, 204] width 462 height 260
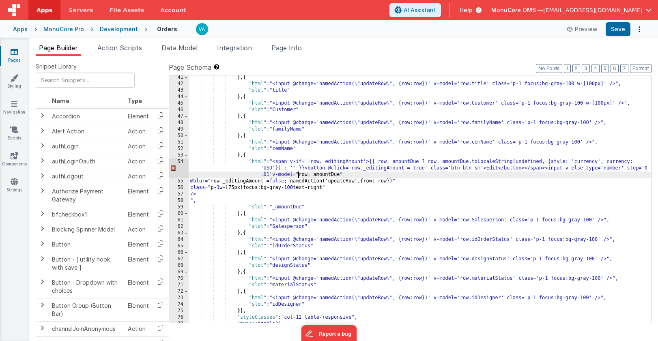
click at [297, 177] on div "} , { "html" : "<input @change='namedAction( \" updateRow \" , {row:row})' v-mo…" at bounding box center [420, 204] width 462 height 260
click at [345, 175] on div "} , { "html" : "<input @change='namedAction( \" updateRow \" , {row:row})' v-mo…" at bounding box center [420, 204] width 462 height 260
click at [195, 183] on div "} , { "html" : "<input @change='namedAction( \" updateRow \" , {row:row})' v-mo…" at bounding box center [420, 204] width 462 height 260
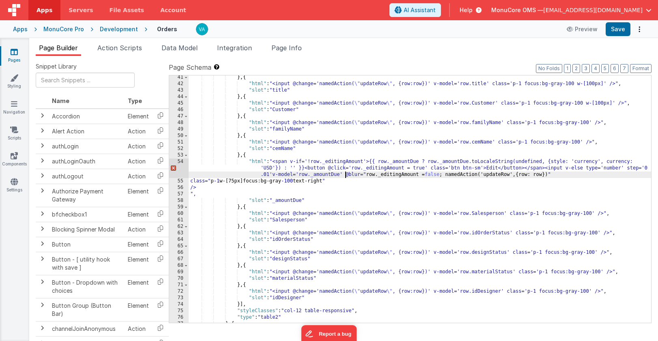
click at [365, 176] on div "} , { "html" : "<input @change='namedAction( \" updateRow \" , {row:row})' v-mo…" at bounding box center [420, 204] width 462 height 260
click at [570, 174] on div "} , { "html" : "<input @change='namedAction( \" updateRow \" , {row:row})' v-mo…" at bounding box center [420, 204] width 462 height 260
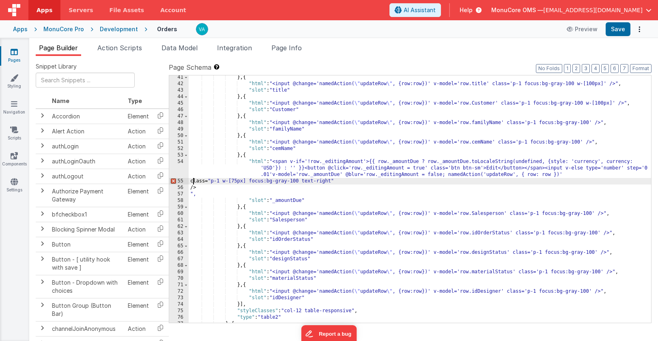
click at [193, 182] on div "} , { "html" : "<input @change='namedAction( \" updateRow \" , {row:row})' v-mo…" at bounding box center [420, 204] width 462 height 260
click at [582, 179] on div "} , { "html" : "<input @change='namedAction( \" updateRow \" , {row:row})' v-mo…" at bounding box center [420, 204] width 462 height 260
click at [582, 174] on div "} , { "html" : "<input @change='namedAction( \" updateRow \" , {row:row})' v-mo…" at bounding box center [420, 204] width 462 height 260
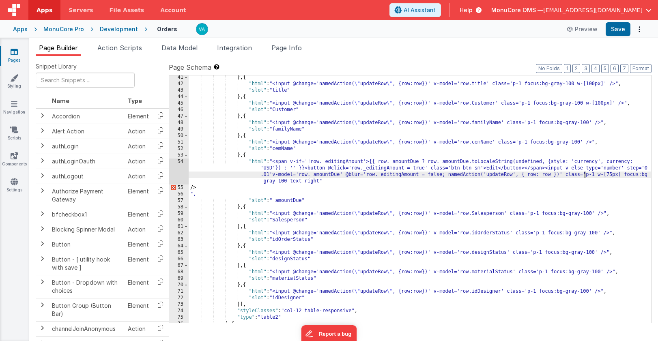
click at [349, 183] on div "} , { "html" : "<input @change='namedAction( \" updateRow \" , {row:row})' v-mo…" at bounding box center [420, 204] width 462 height 260
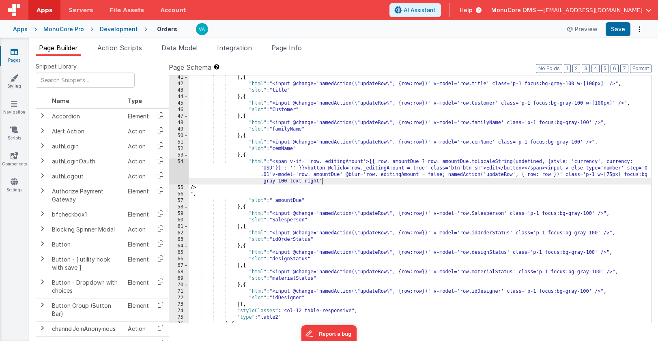
click at [190, 188] on div "} , { "html" : "<input @change='namedAction( \" updateRow \" , {row:row})' v-mo…" at bounding box center [420, 204] width 462 height 260
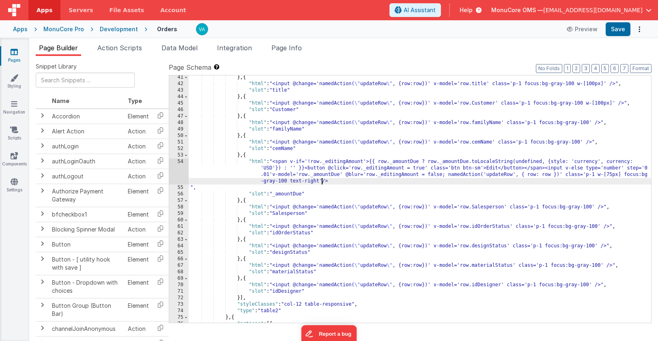
click at [191, 189] on div "} , { "html" : "<input @change='namedAction( \" updateRow \" , {row:row})' v-mo…" at bounding box center [420, 204] width 462 height 260
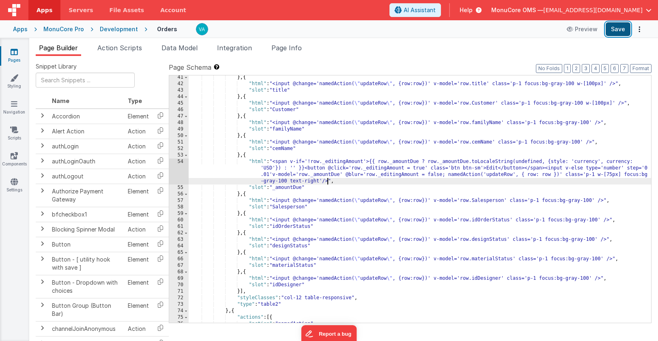
click at [619, 30] on button "Save" at bounding box center [618, 29] width 25 height 14
click at [390, 183] on div "} , { "html" : "<input @change='namedAction( \" updateRow \" , {row:row})' v-mo…" at bounding box center [420, 204] width 462 height 260
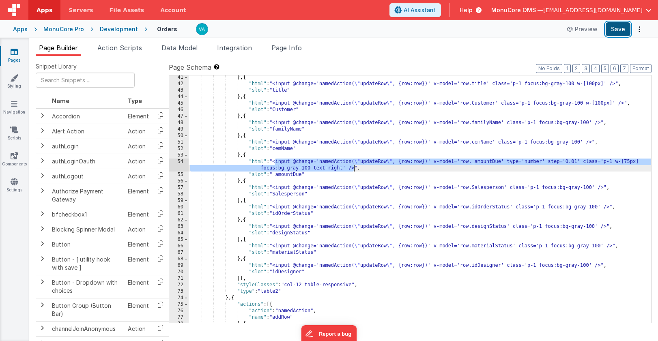
click at [621, 28] on button "Save" at bounding box center [618, 29] width 25 height 14
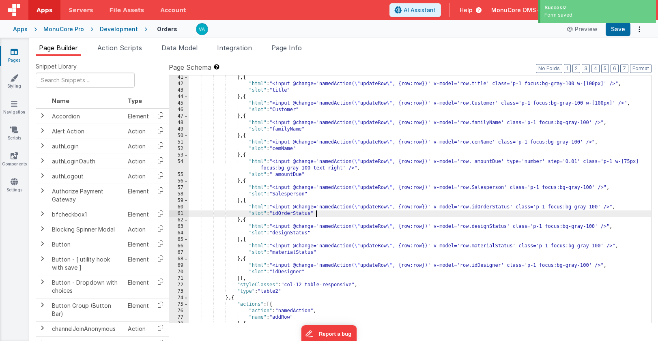
click at [372, 214] on div "} , { "html" : "<input @change='namedAction( \" updateRow \" , {row:row})' v-mo…" at bounding box center [420, 204] width 462 height 260
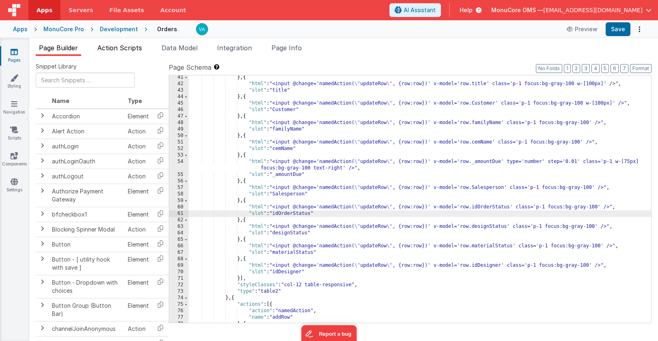
click at [129, 45] on span "Action Scripts" at bounding box center [119, 48] width 45 height 8
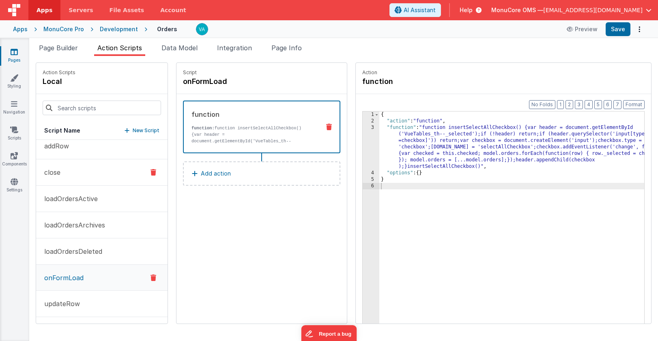
scroll to position [0, 0]
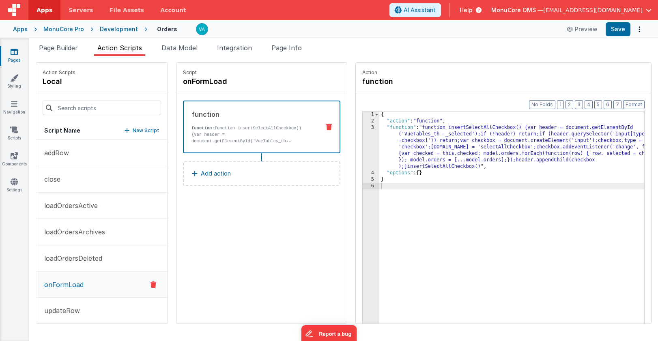
click at [133, 129] on p "New Script" at bounding box center [146, 131] width 27 height 8
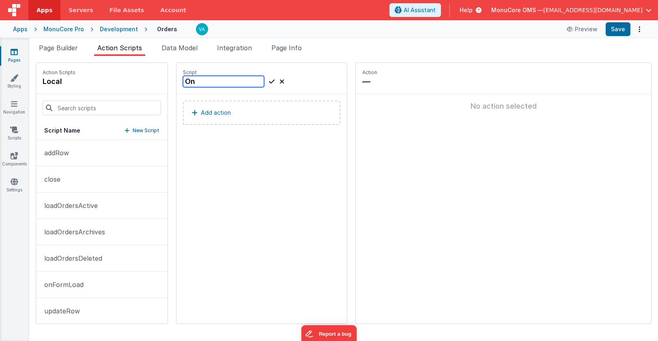
type input "O"
type input "Add select all"
click at [269, 81] on icon at bounding box center [272, 82] width 6 height 10
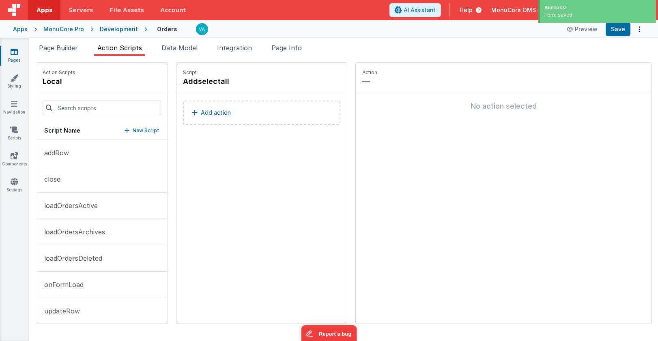
click at [246, 112] on button "Add action" at bounding box center [261, 113] width 157 height 24
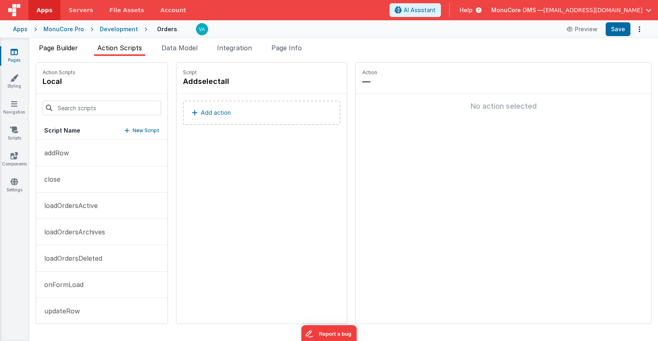
click at [57, 44] on span "Page Builder" at bounding box center [58, 48] width 39 height 8
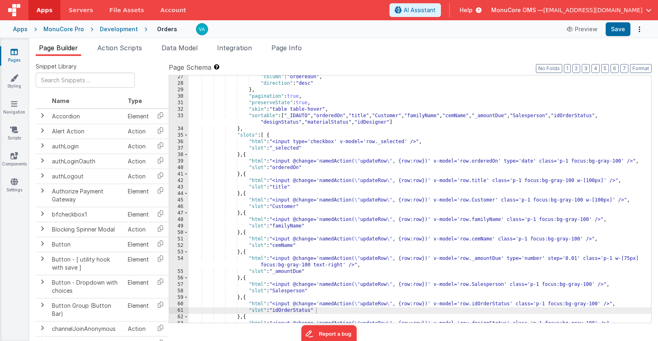
scroll to position [169, 0]
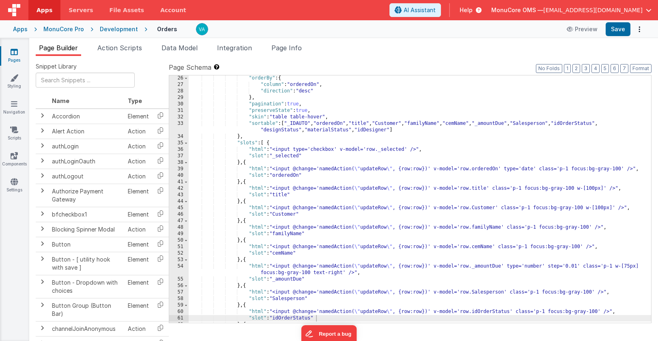
click at [270, 144] on div ""orderBy" : { "column" : "orderedOn" , "direction" : "desc" } , "pagination" : …" at bounding box center [420, 205] width 462 height 260
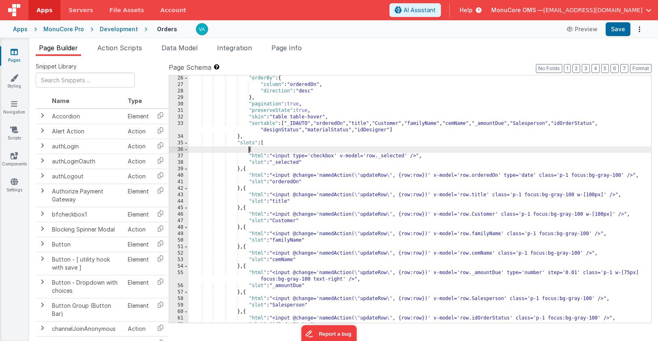
paste textarea
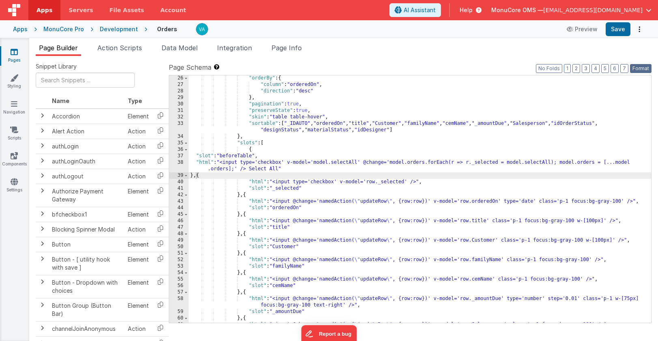
click at [645, 68] on button "Format" at bounding box center [640, 68] width 21 height 9
click at [621, 30] on button "Save" at bounding box center [618, 29] width 25 height 14
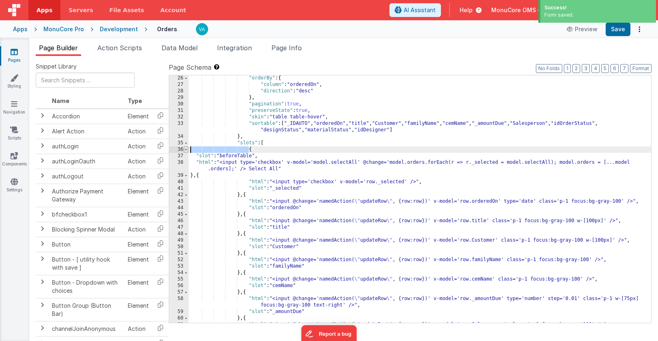
drag, startPoint x: 247, startPoint y: 151, endPoint x: 187, endPoint y: 151, distance: 60.8
click at [187, 151] on div "26 27 28 29 30 31 32 33 34 35 36 37 38 39 40 41 42 43 44 45 46 47 48 49 50 51 5…" at bounding box center [410, 199] width 483 height 248
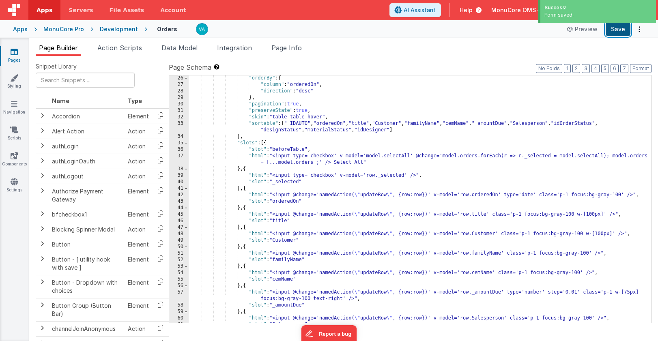
click at [615, 28] on button "Save" at bounding box center [618, 29] width 25 height 14
